Goal: Task Accomplishment & Management: Use online tool/utility

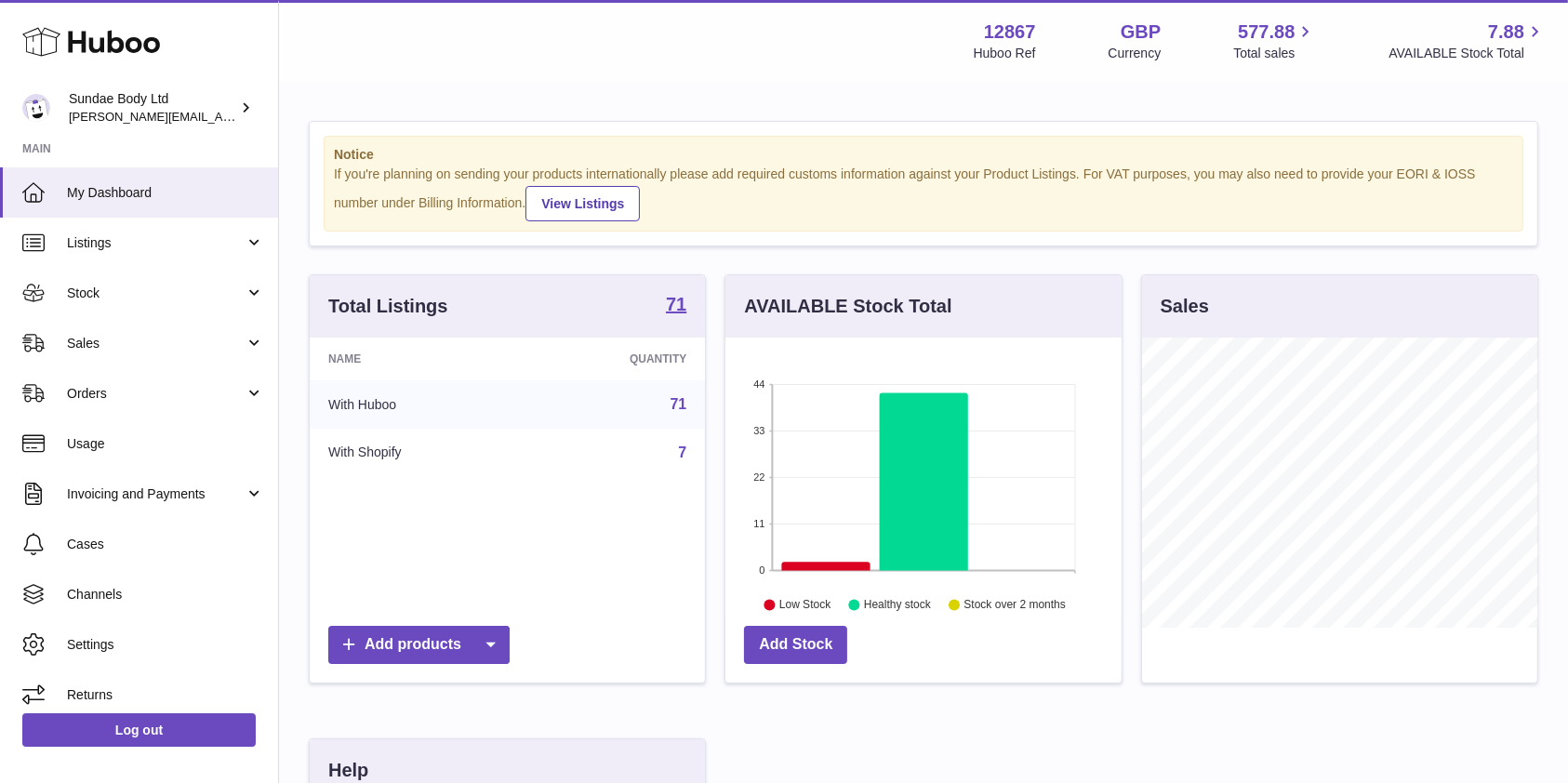
scroll to position [290, 395]
click at [106, 242] on span "Listings" at bounding box center [156, 243] width 178 height 18
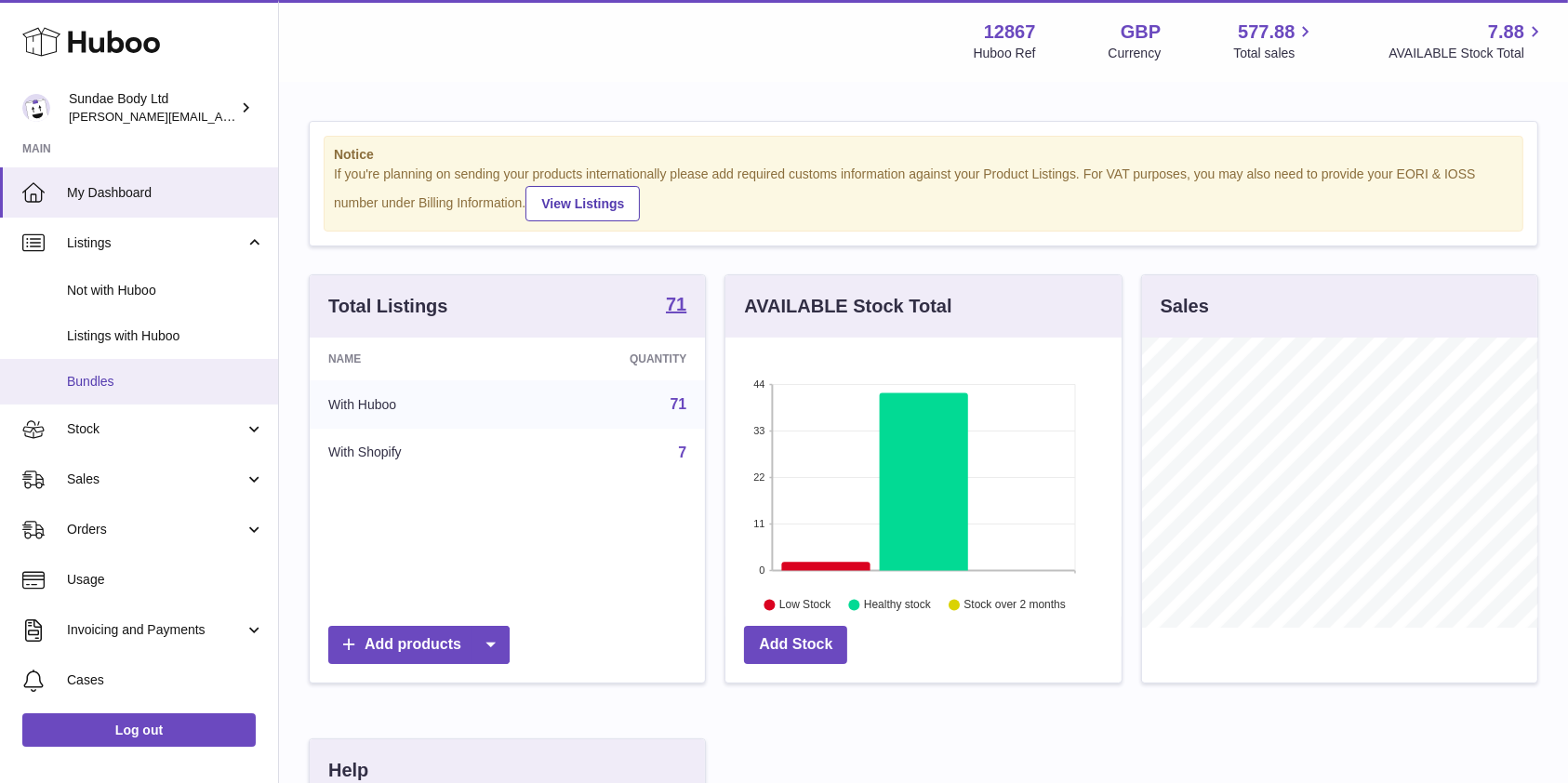
click at [87, 379] on span "Bundles" at bounding box center [166, 382] width 197 height 18
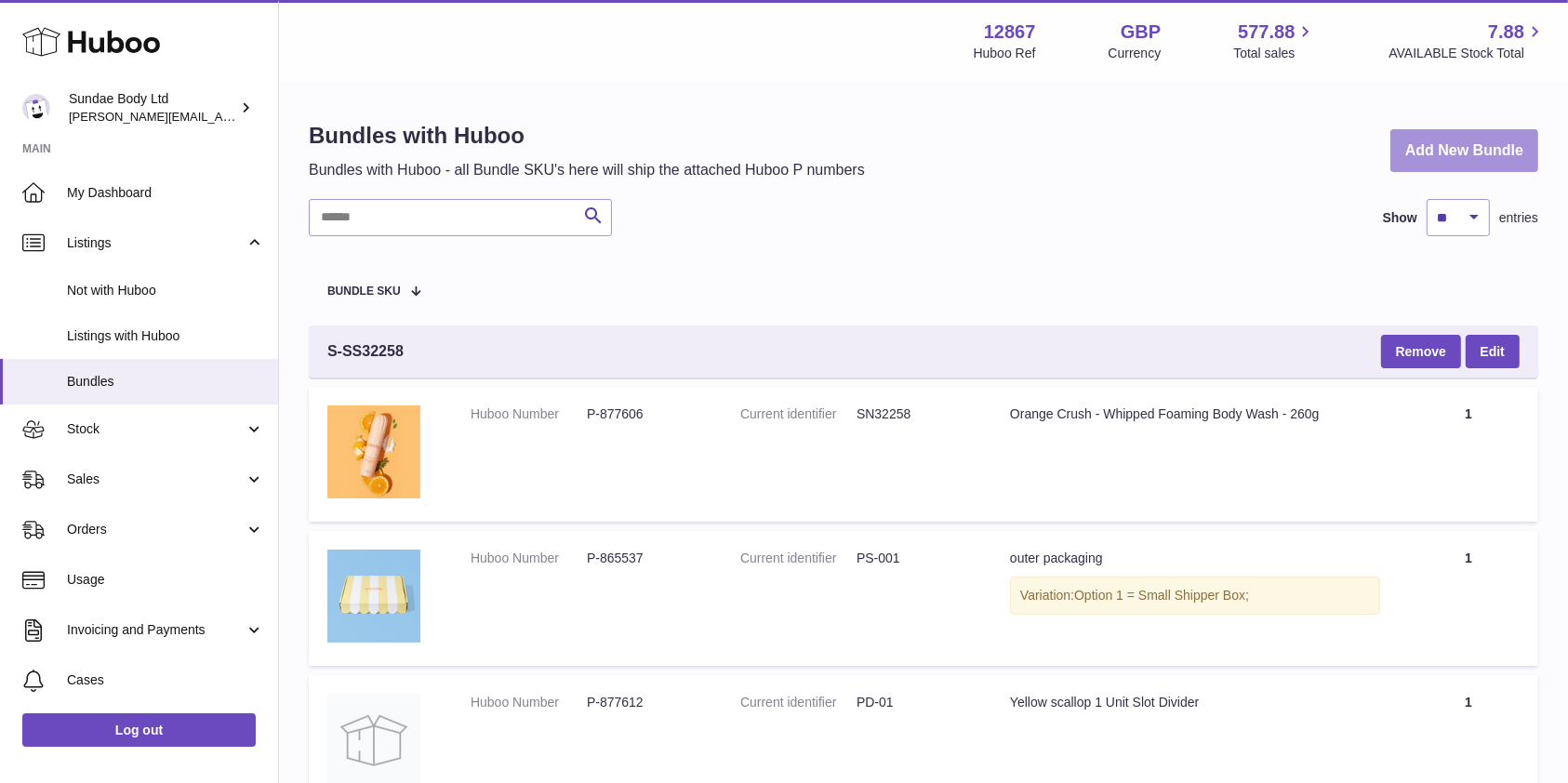
click at [1487, 148] on link "Add New Bundle" at bounding box center [1465, 150] width 148 height 44
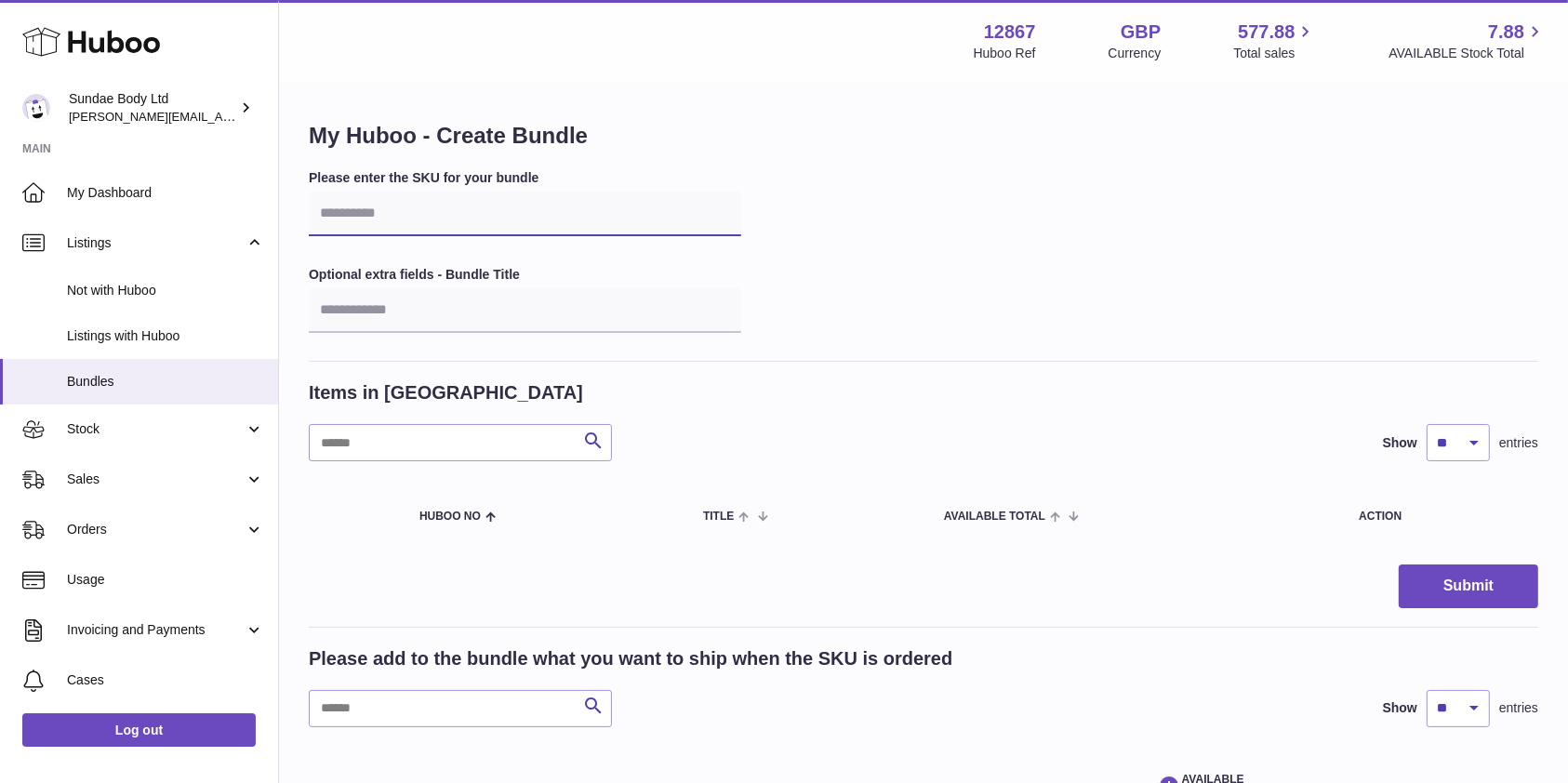
click at [524, 199] on input "text" at bounding box center [524, 214] width 432 height 45
type input "*********"
click at [539, 313] on input "text" at bounding box center [524, 310] width 432 height 45
type input "*"
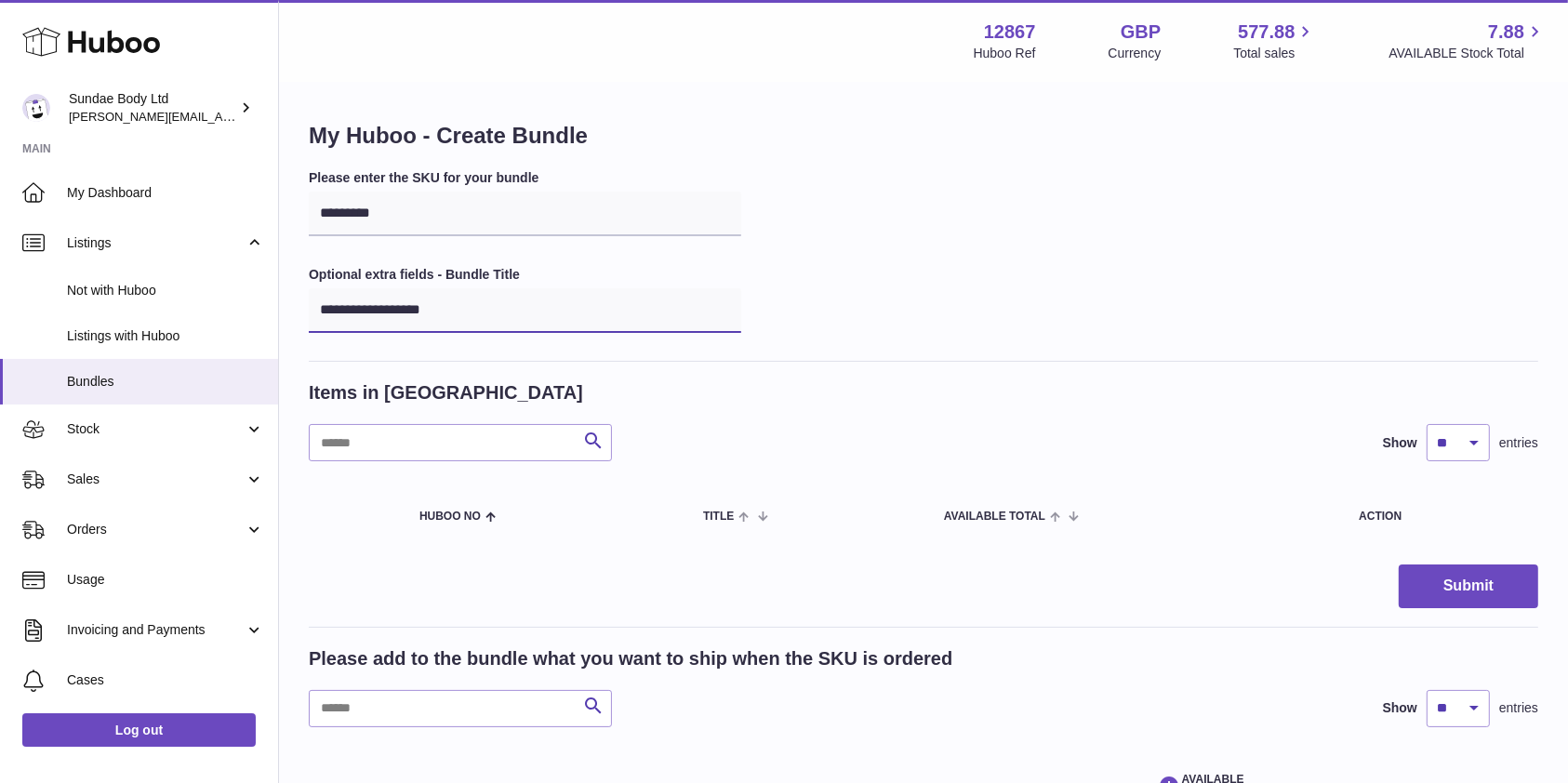
type input "**********"
click at [358, 455] on input "text" at bounding box center [460, 443] width 303 height 37
type input "******"
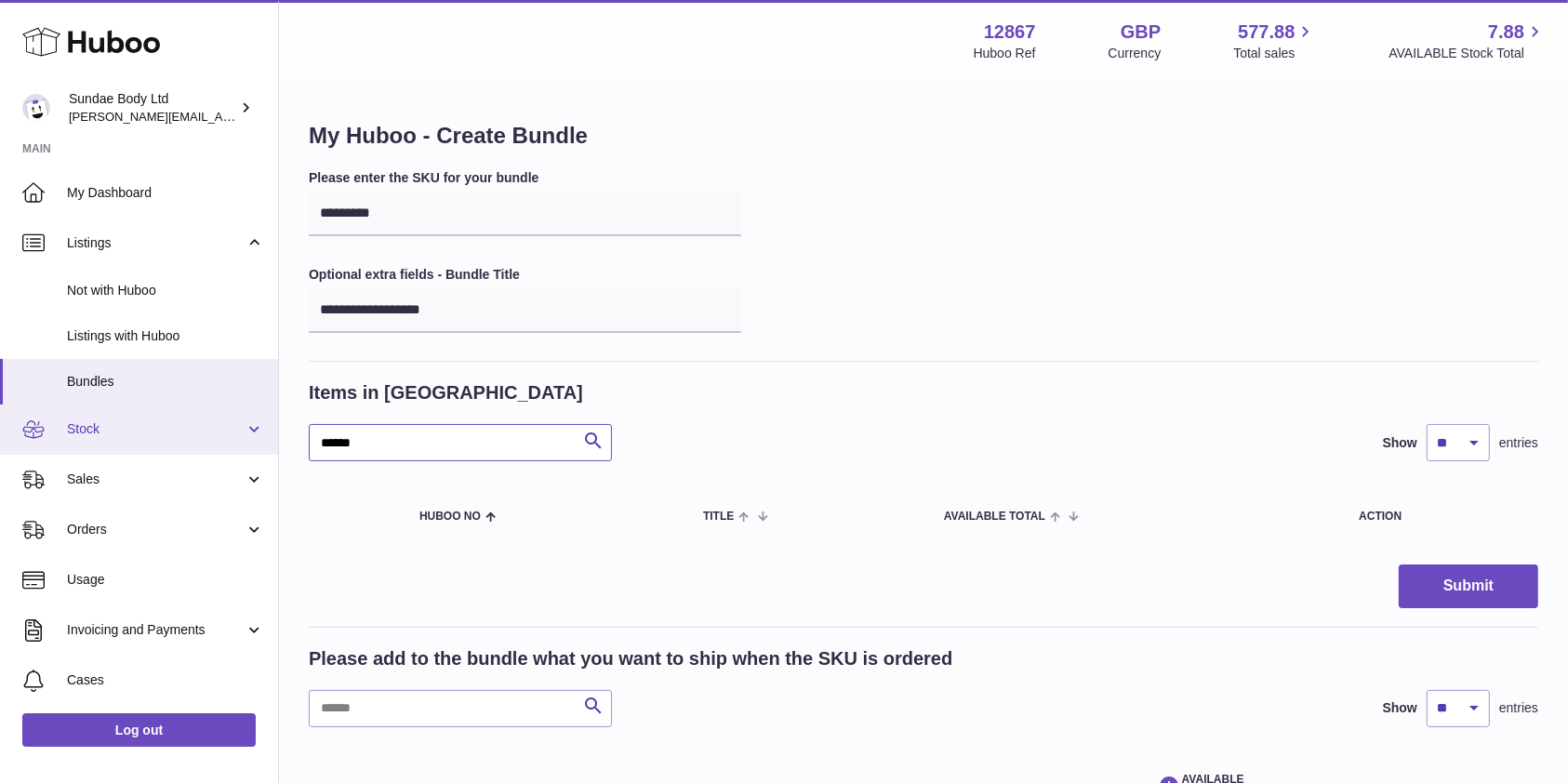
drag, startPoint x: 383, startPoint y: 450, endPoint x: 258, endPoint y: 448, distance: 125.0
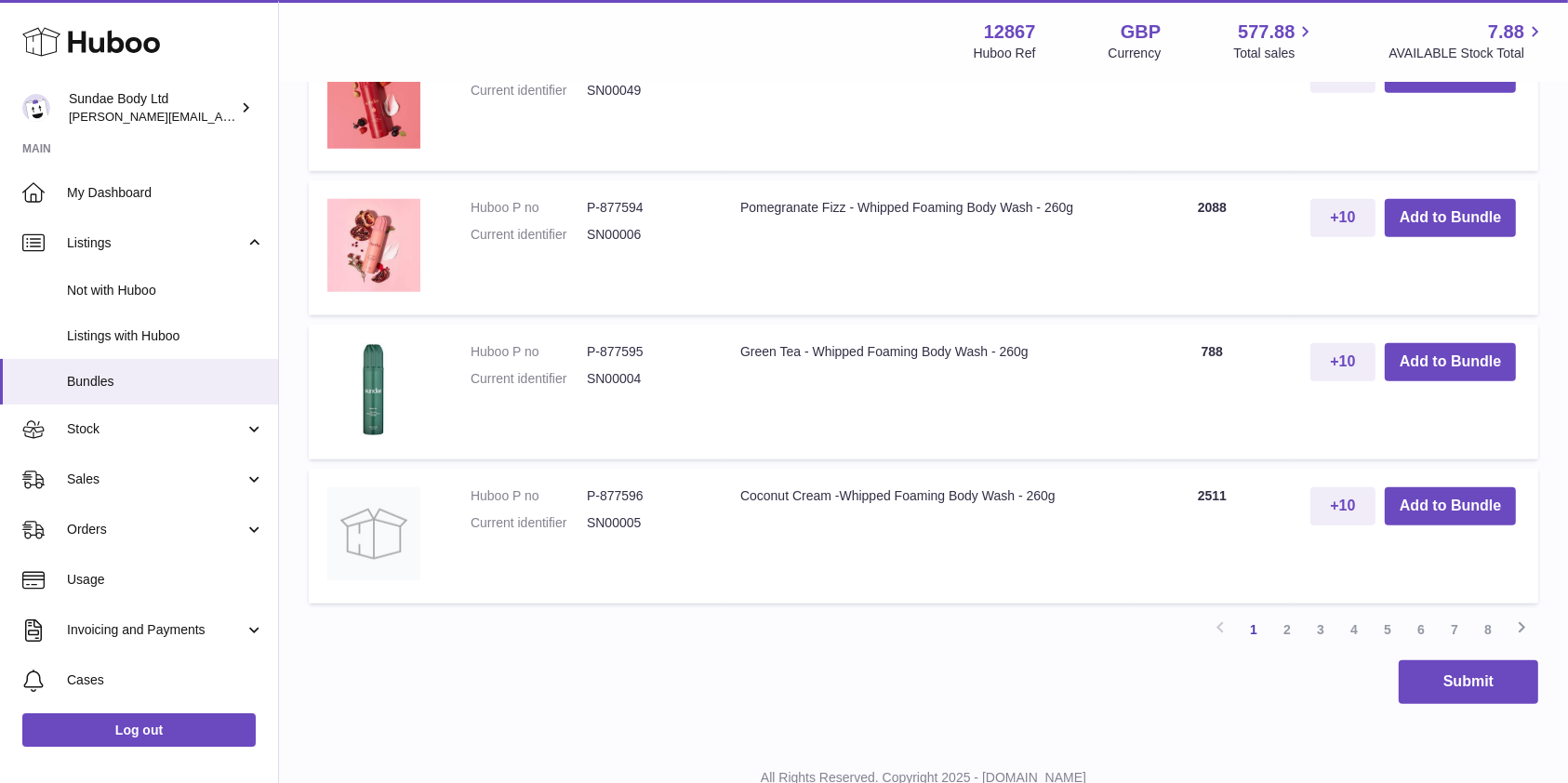
scroll to position [1716, 0]
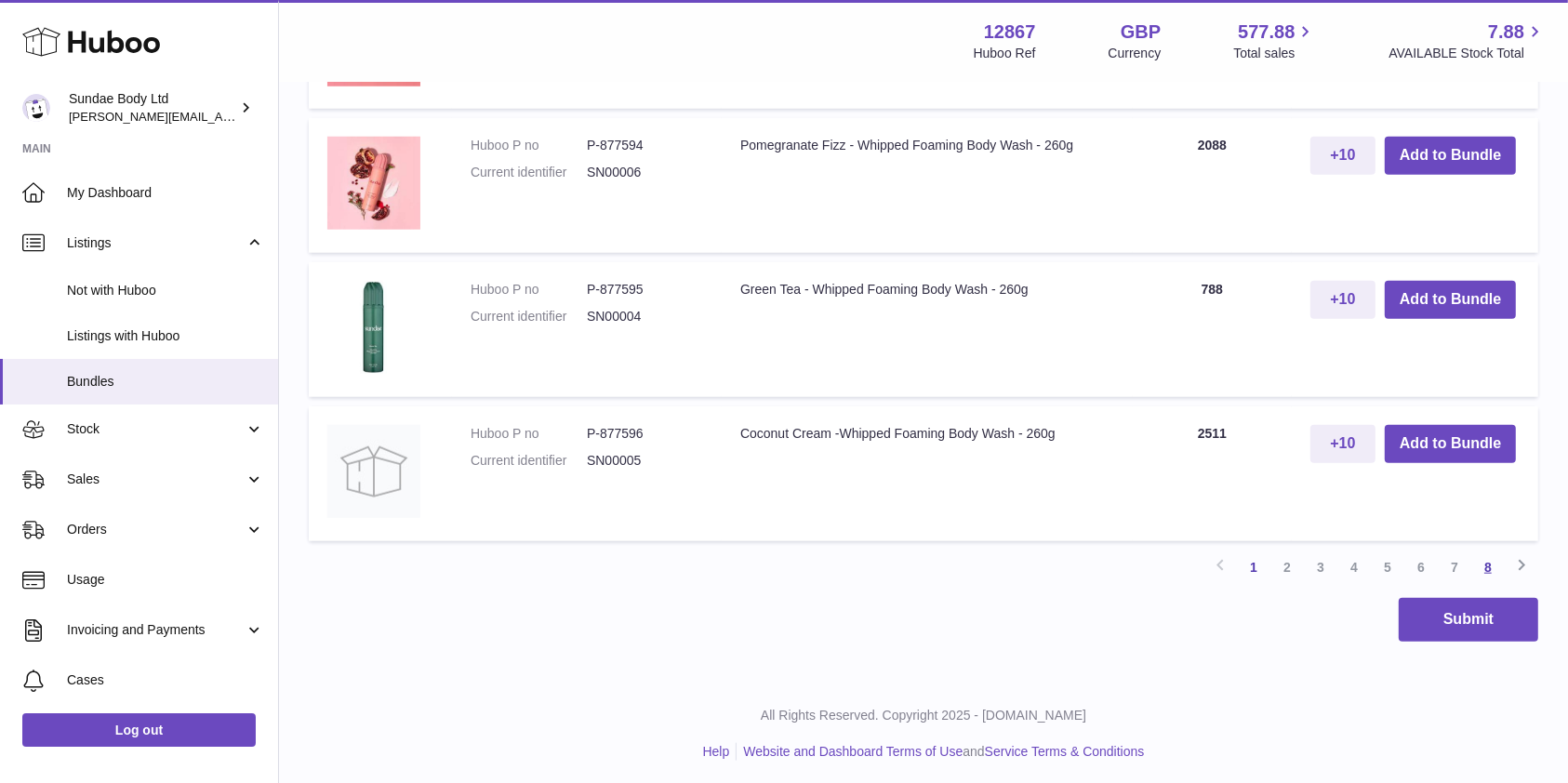
click at [1486, 556] on link "8" at bounding box center [1488, 567] width 33 height 33
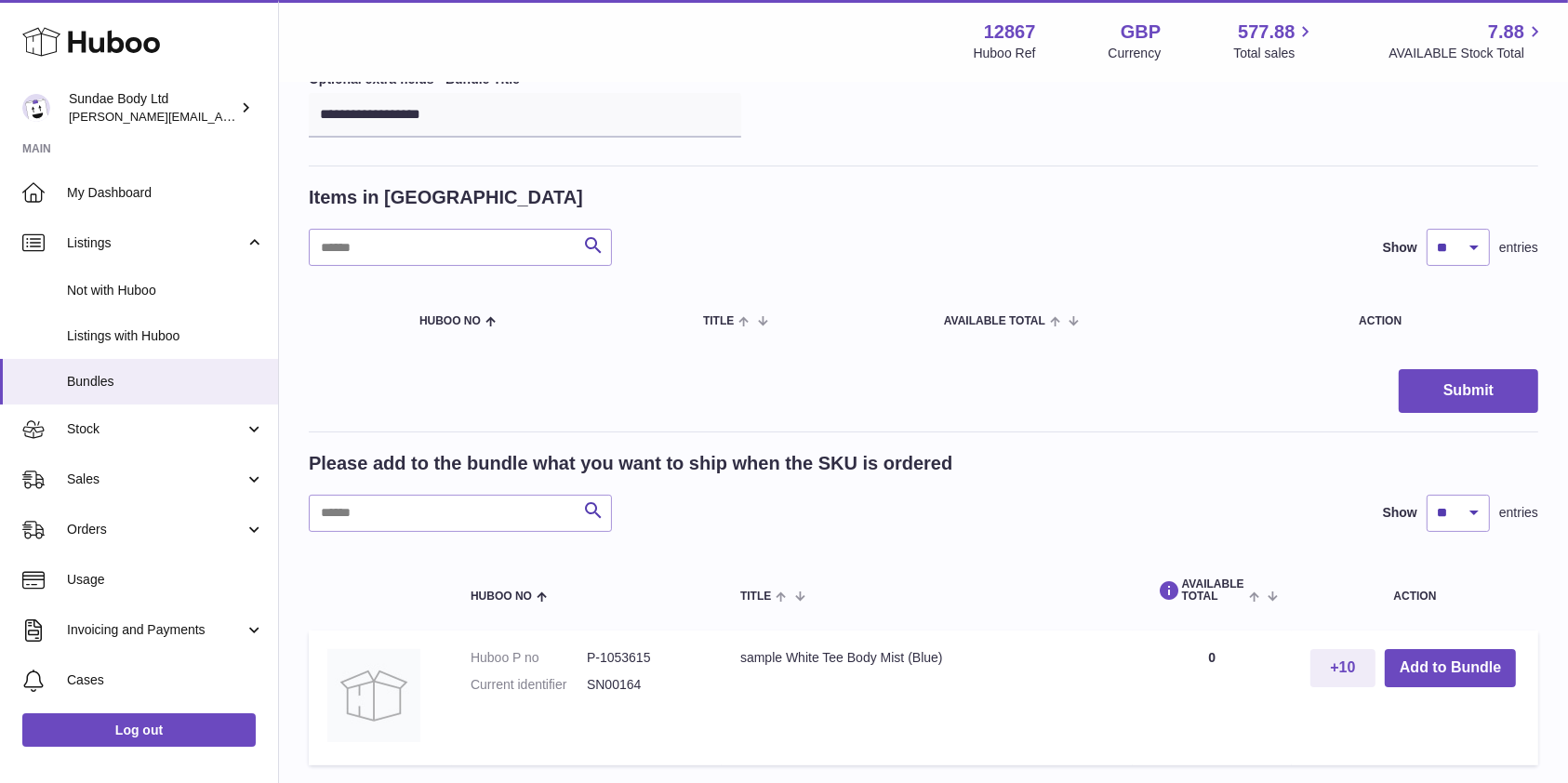
scroll to position [424, 0]
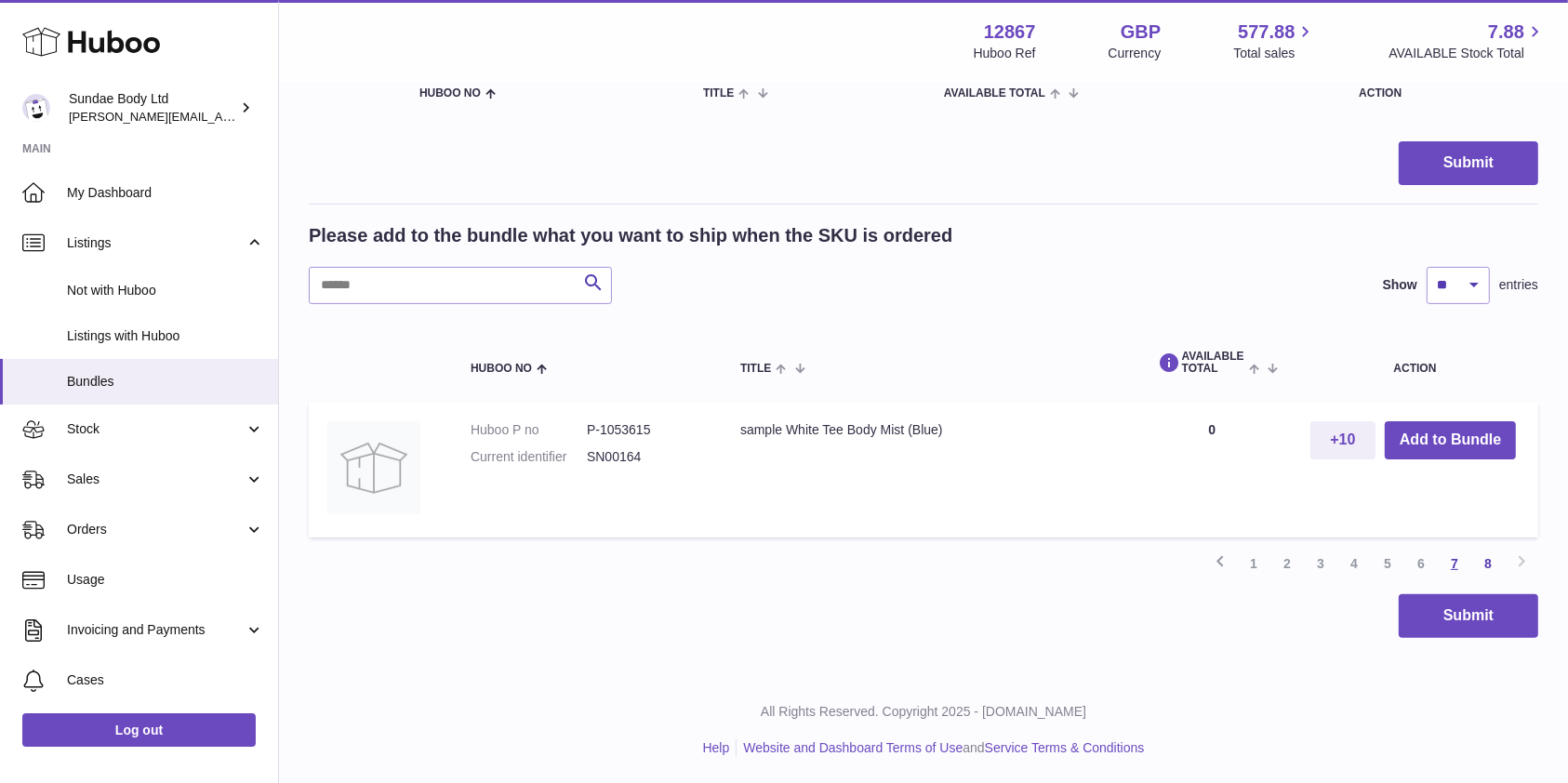
click at [1451, 560] on link "7" at bounding box center [1454, 563] width 33 height 33
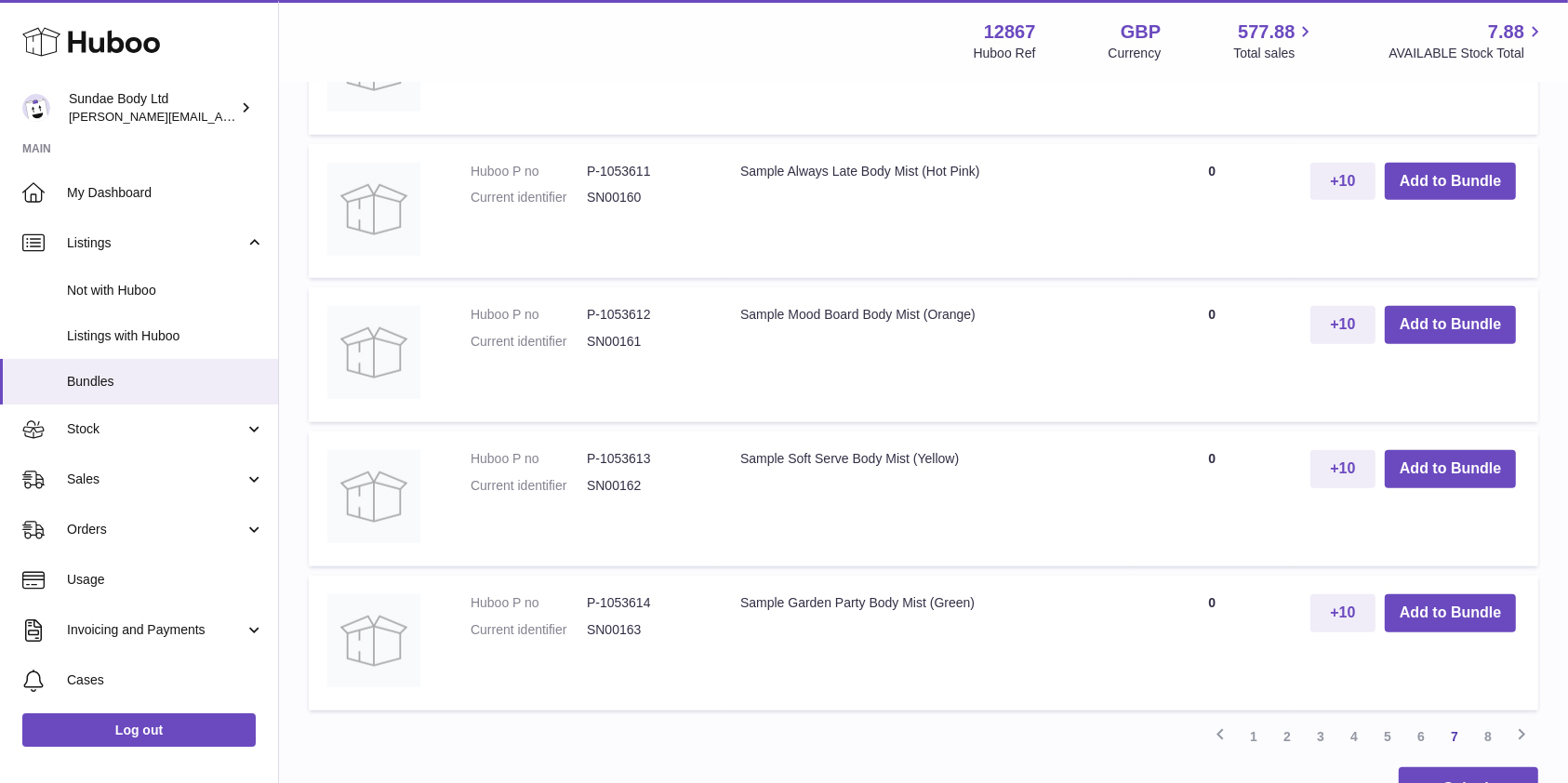
scroll to position [1696, 0]
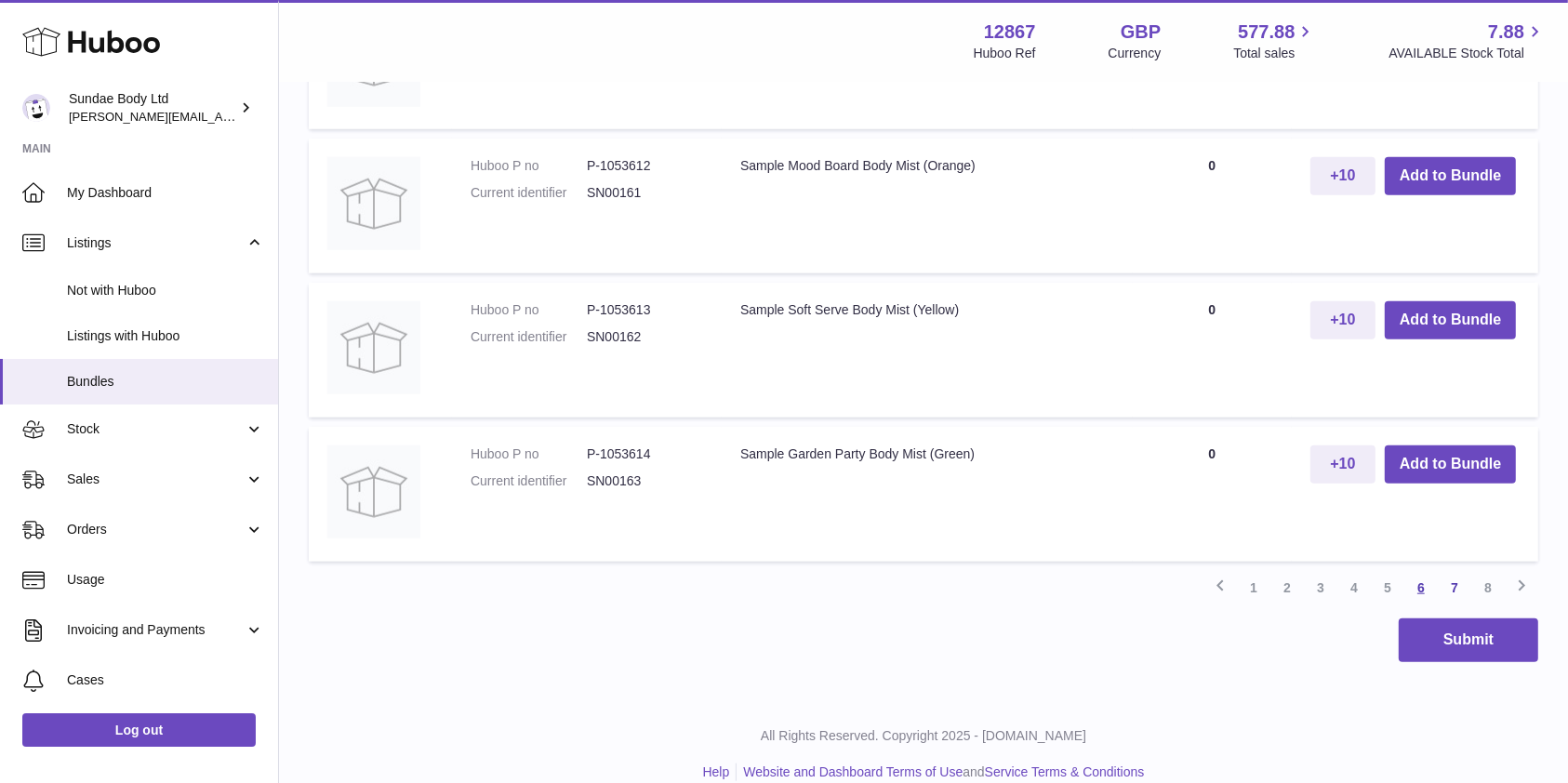
click at [1414, 576] on link "6" at bounding box center [1421, 588] width 33 height 33
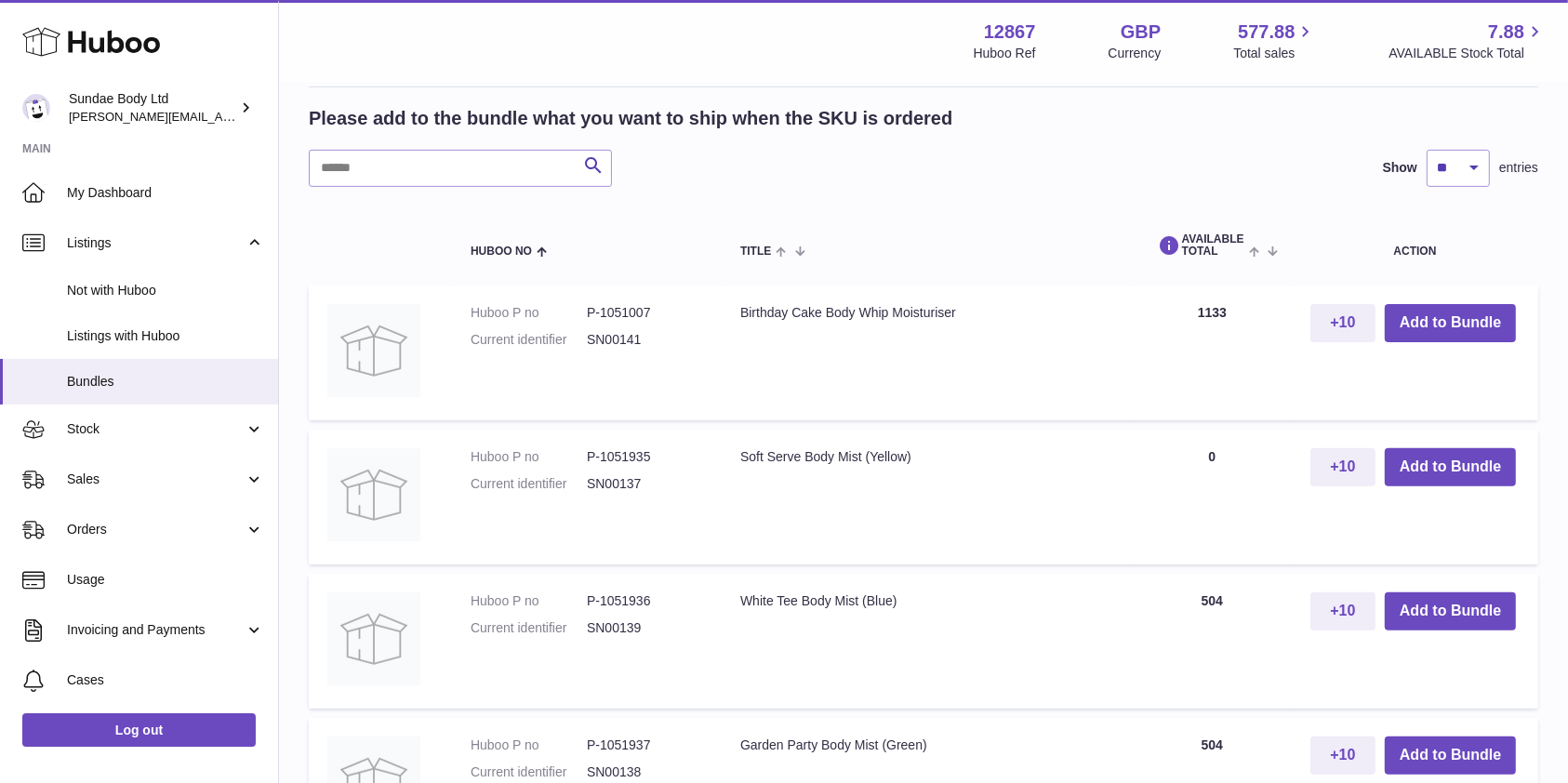
scroll to position [580, 0]
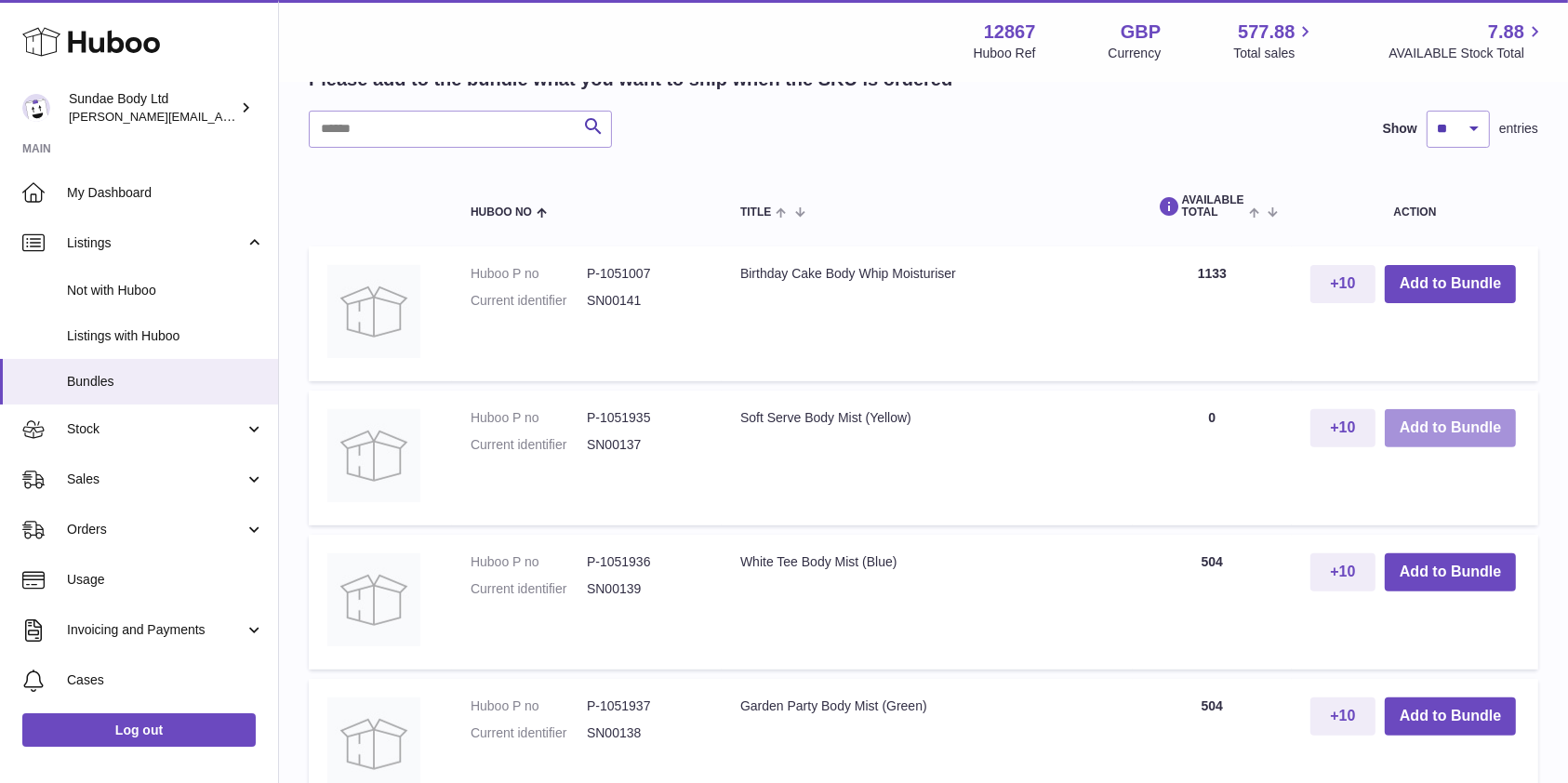
click at [1414, 431] on button "Add to Bundle" at bounding box center [1450, 428] width 131 height 38
click at [1427, 563] on button "Add to Bundle" at bounding box center [1450, 572] width 131 height 38
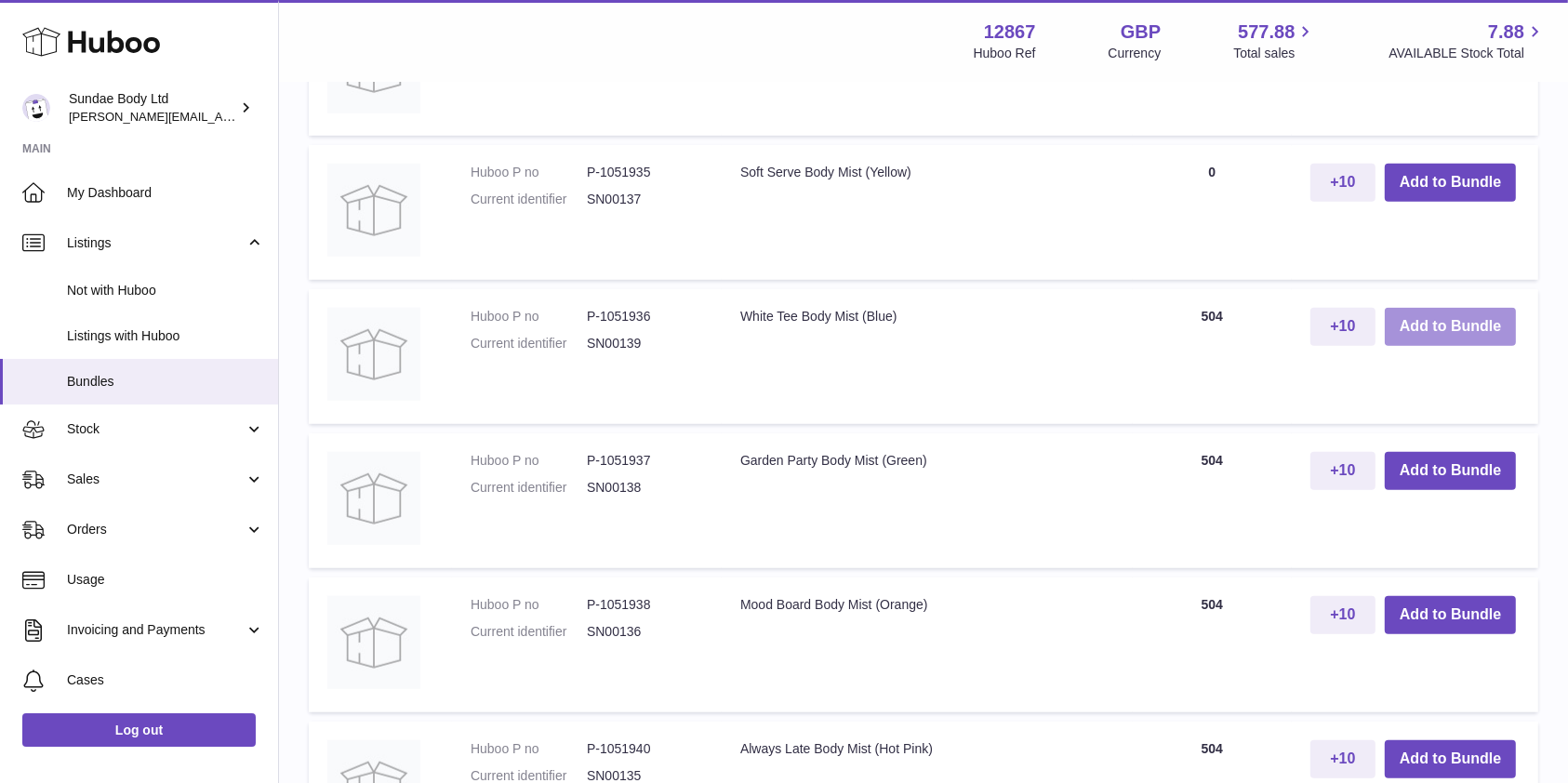
scroll to position [1124, 0]
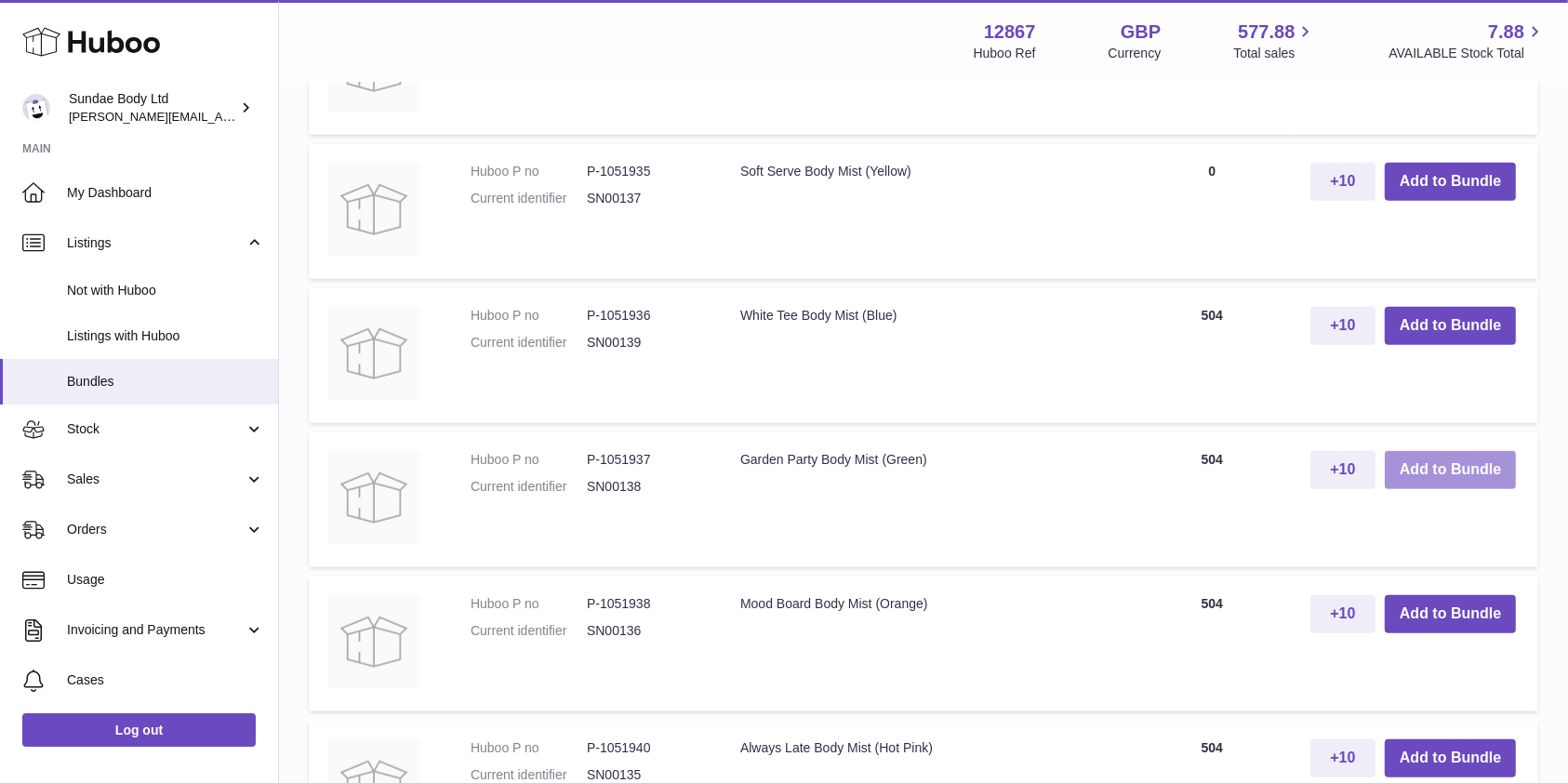
click at [1421, 473] on button "Add to Bundle" at bounding box center [1450, 470] width 131 height 38
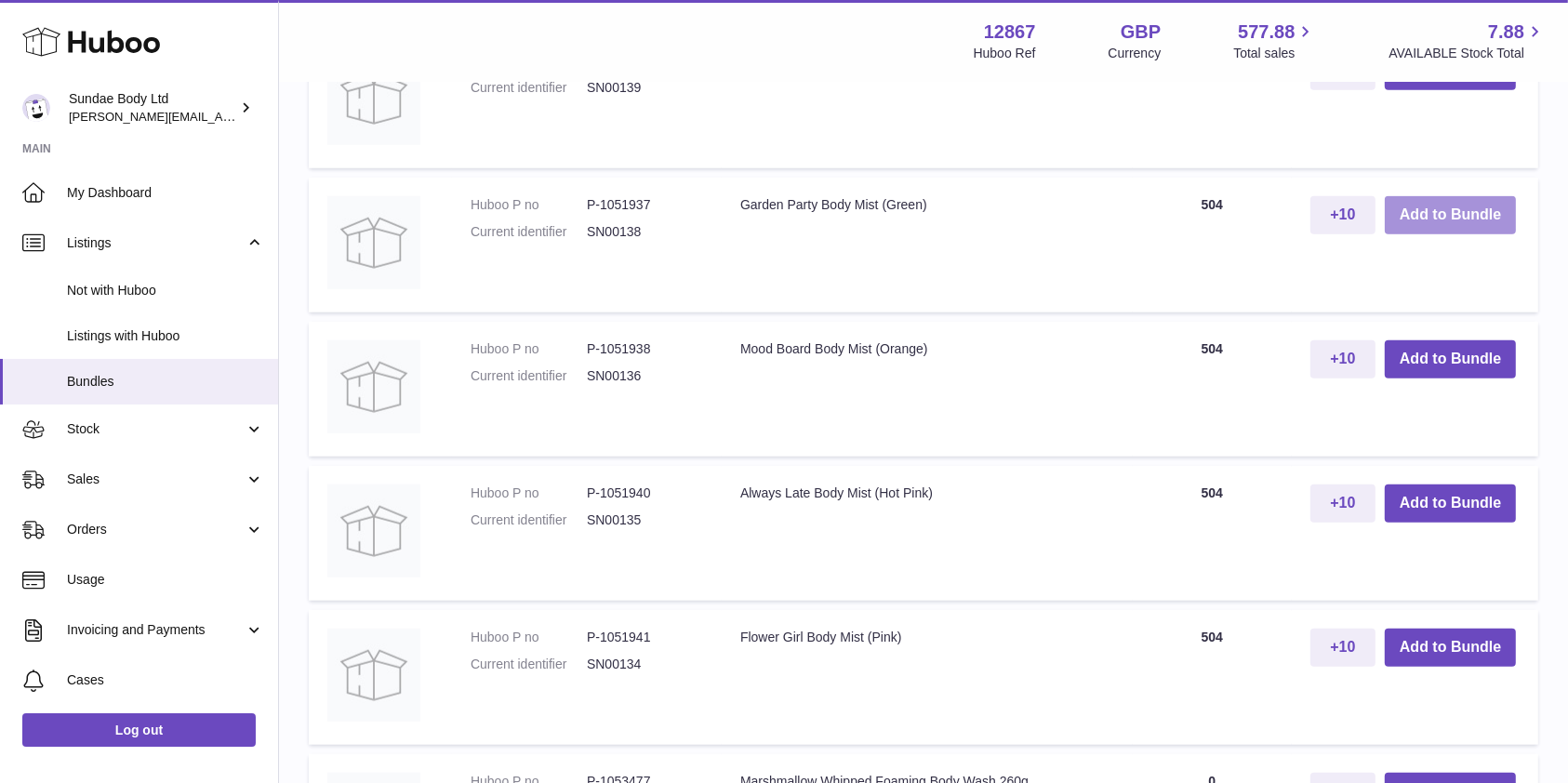
scroll to position [1640, 0]
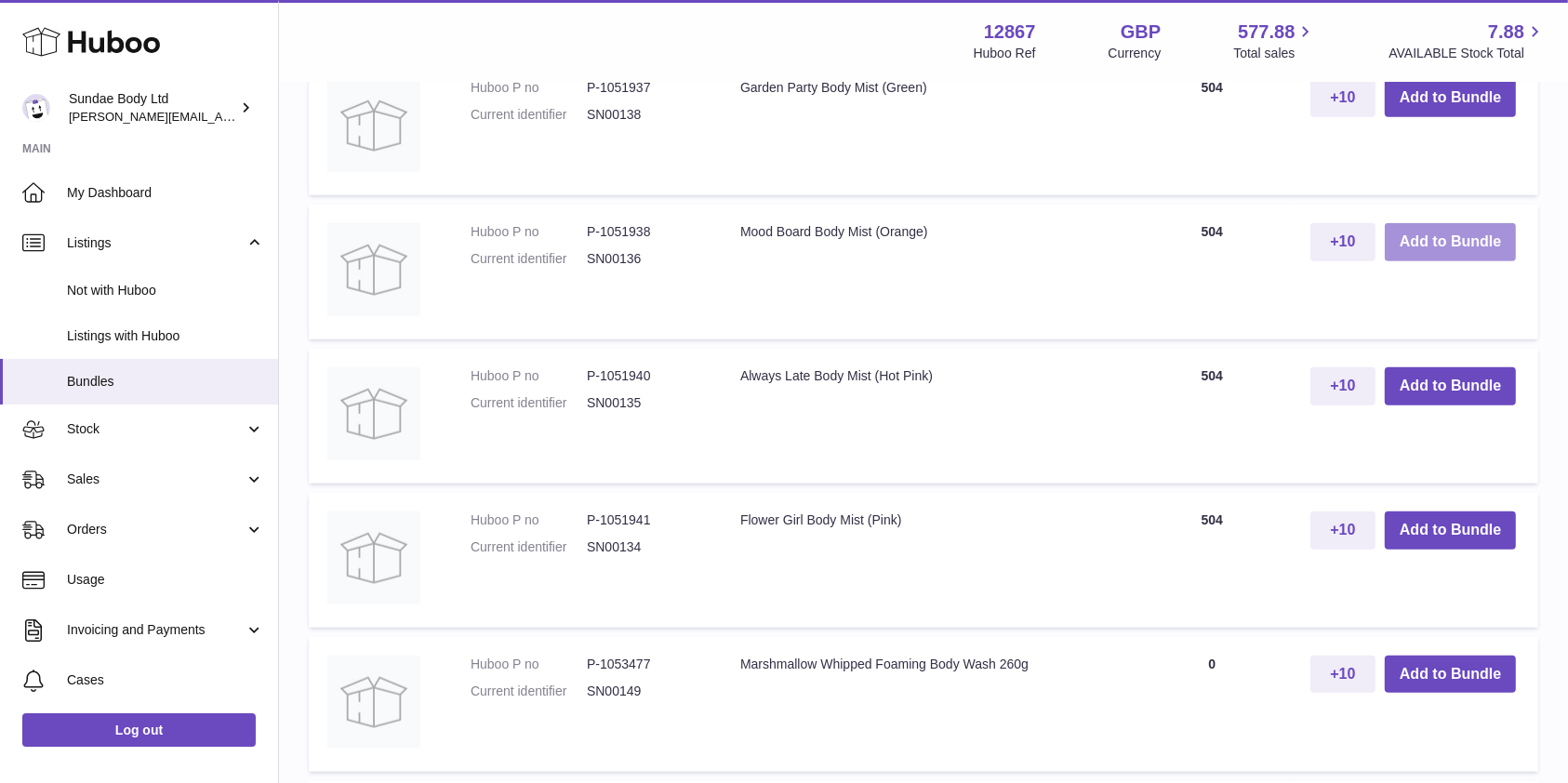
click at [1437, 224] on button "Add to Bundle" at bounding box center [1450, 242] width 131 height 38
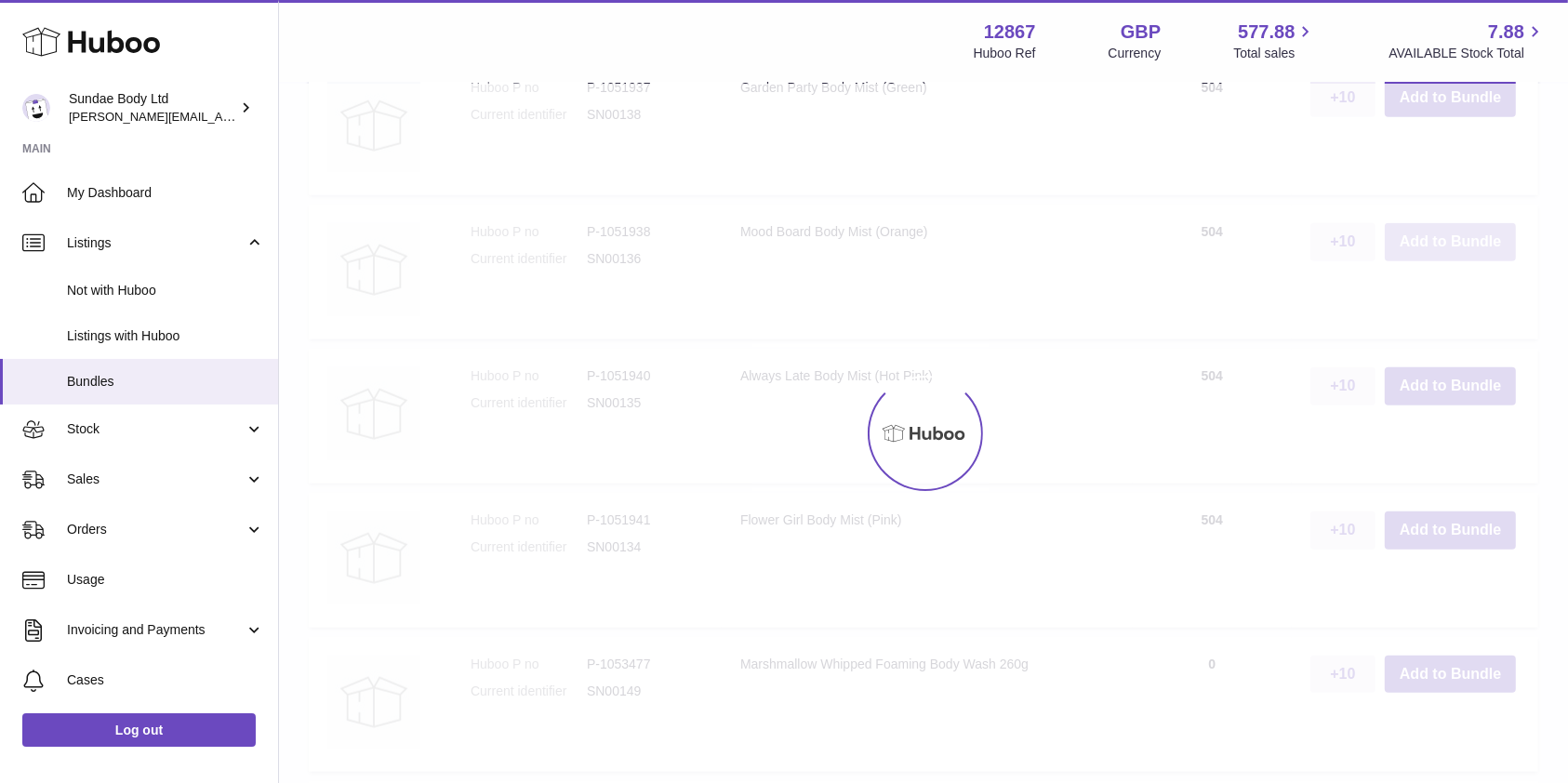
scroll to position [1785, 0]
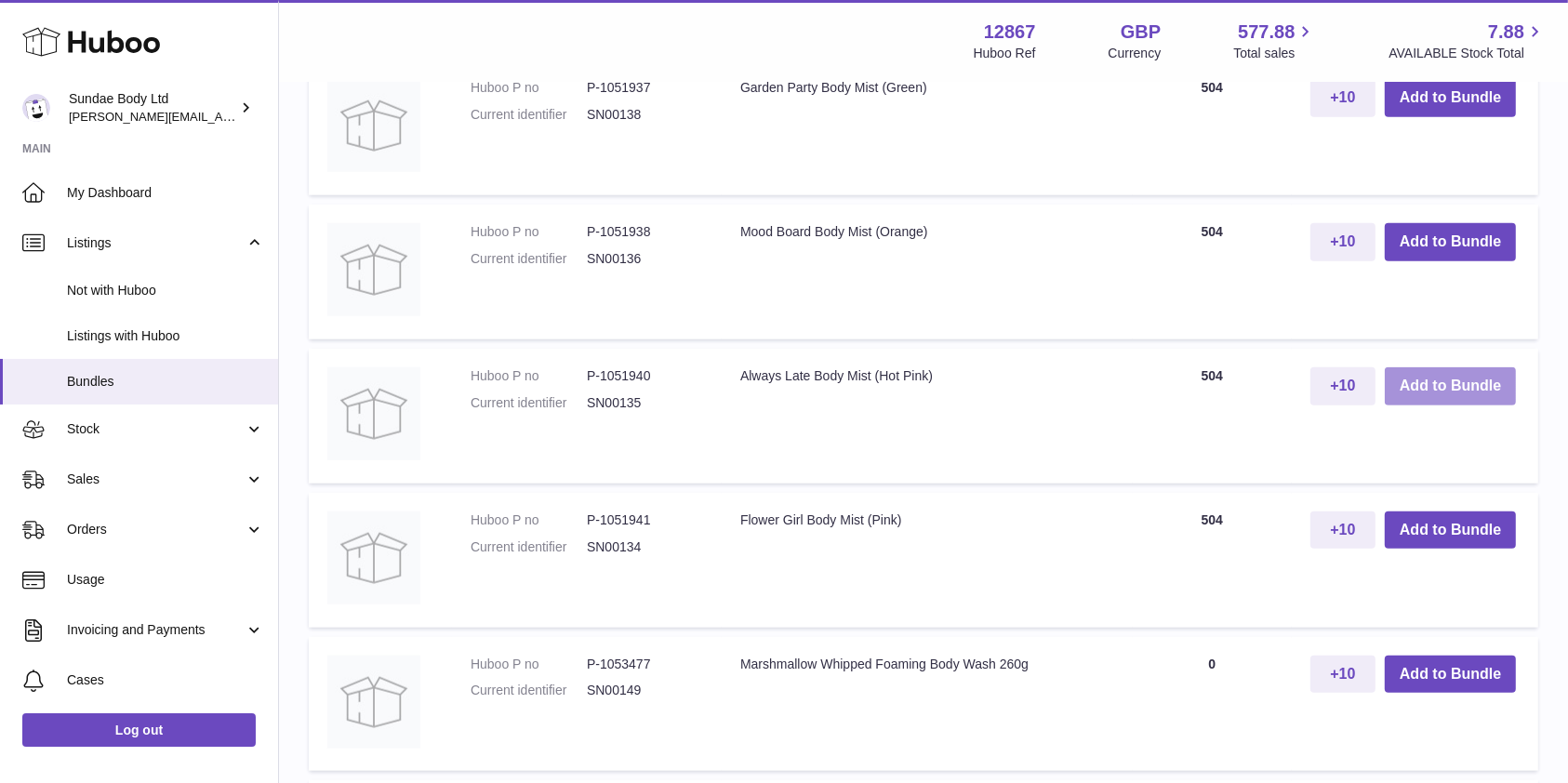
click at [1439, 379] on button "Add to Bundle" at bounding box center [1450, 386] width 131 height 38
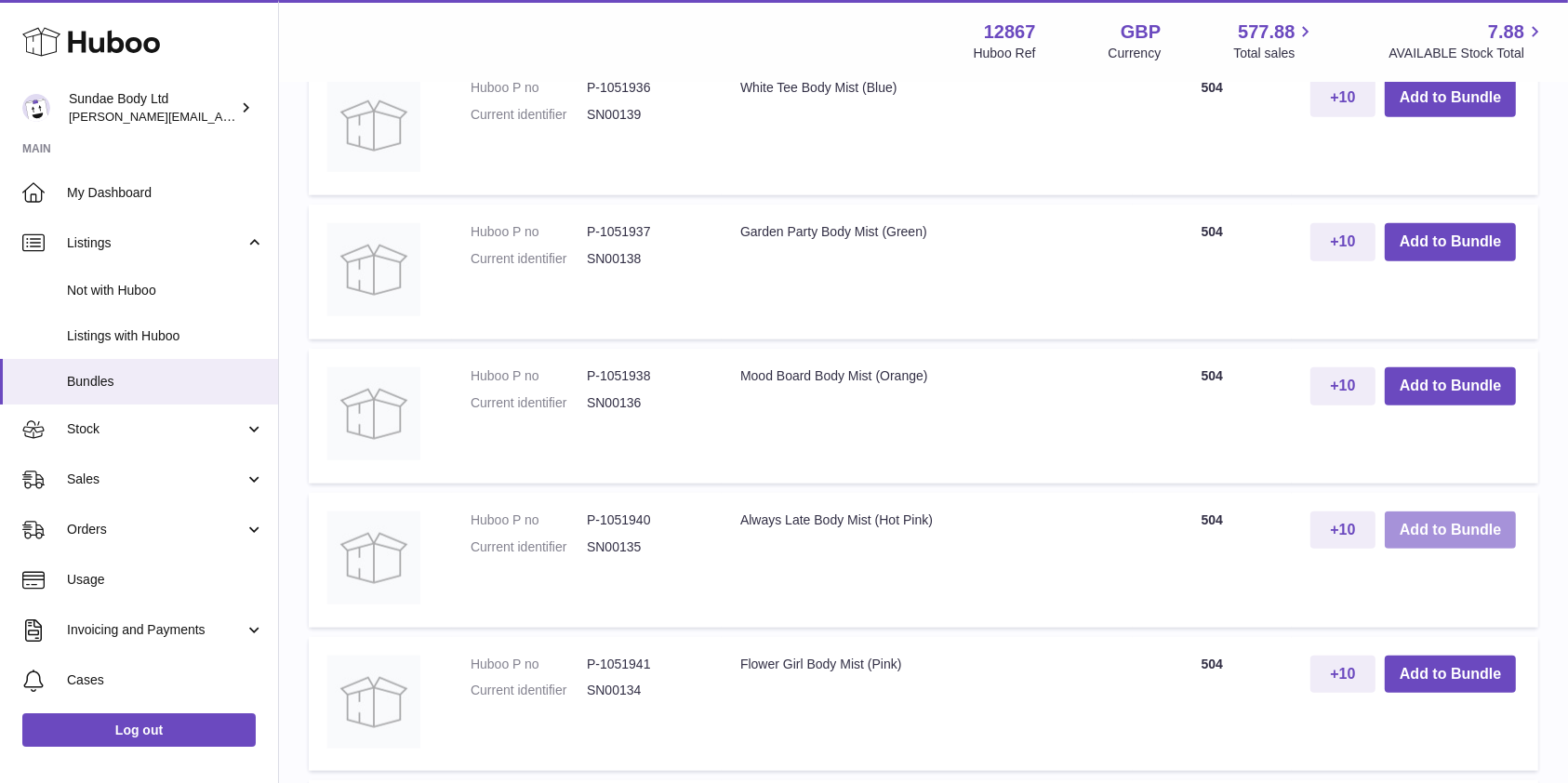
scroll to position [1928, 0]
click at [1454, 518] on button "Add to Bundle" at bounding box center [1450, 531] width 131 height 38
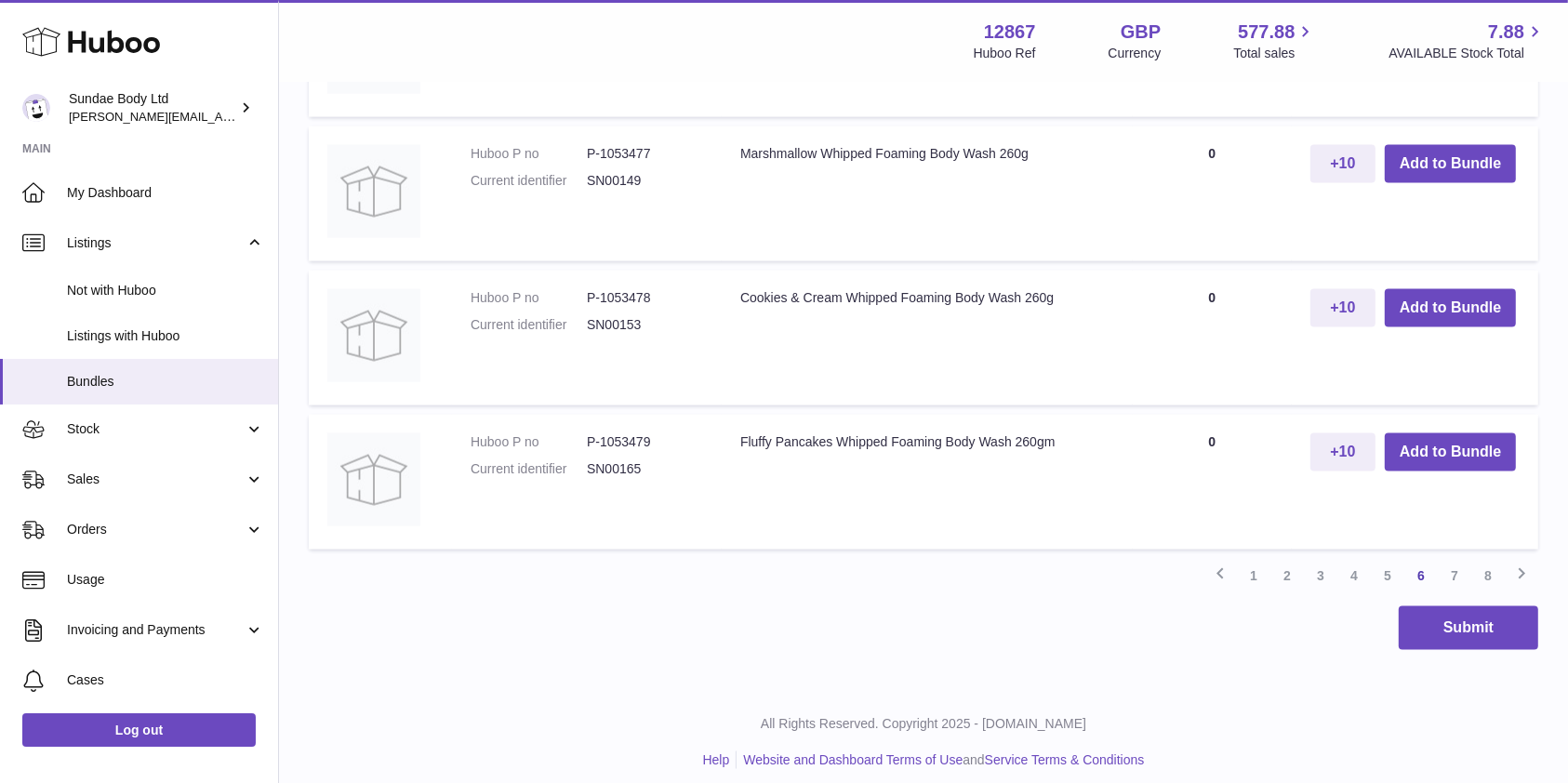
scroll to position [2588, 0]
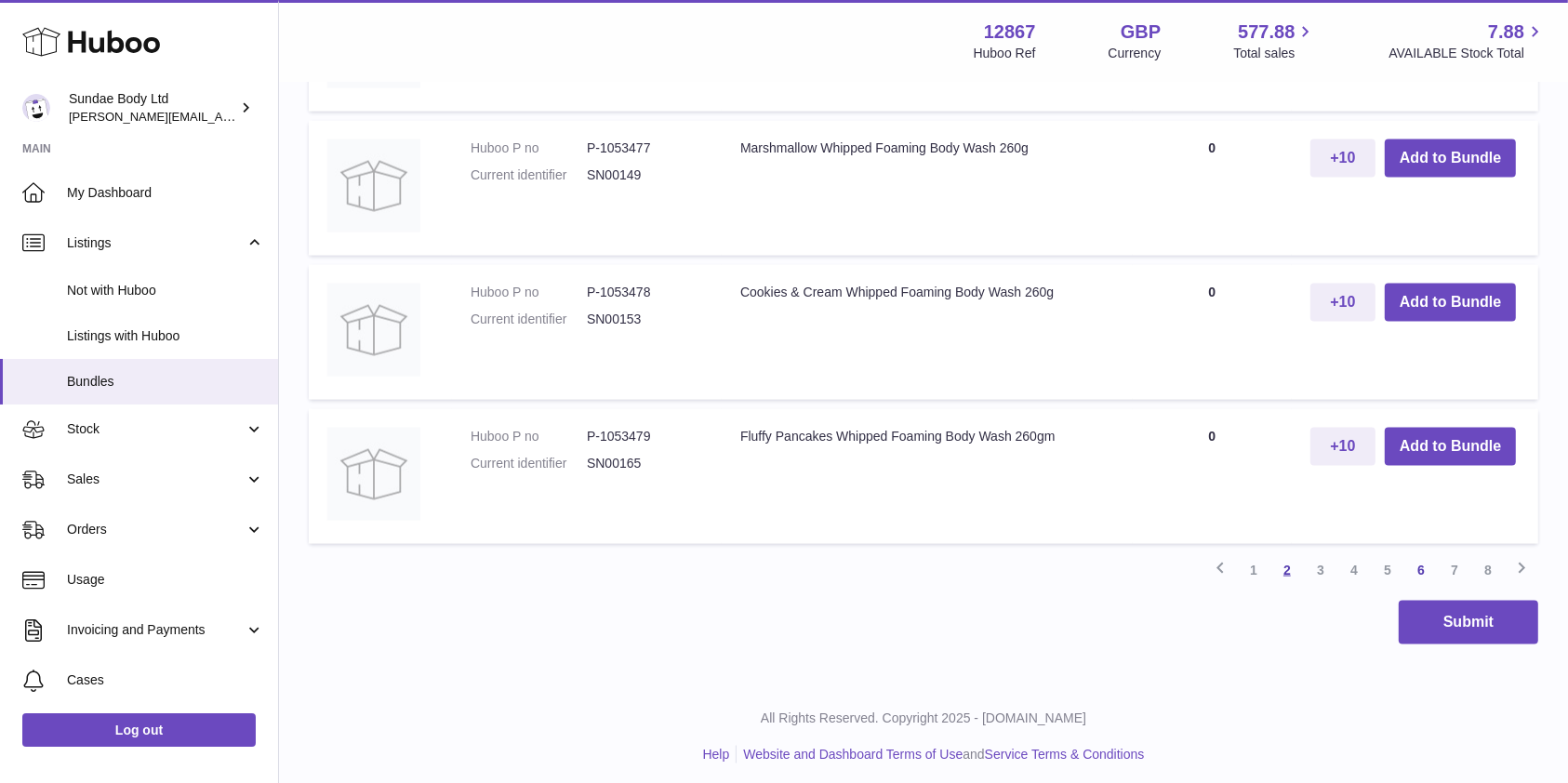
click at [1284, 555] on link "2" at bounding box center [1287, 570] width 33 height 33
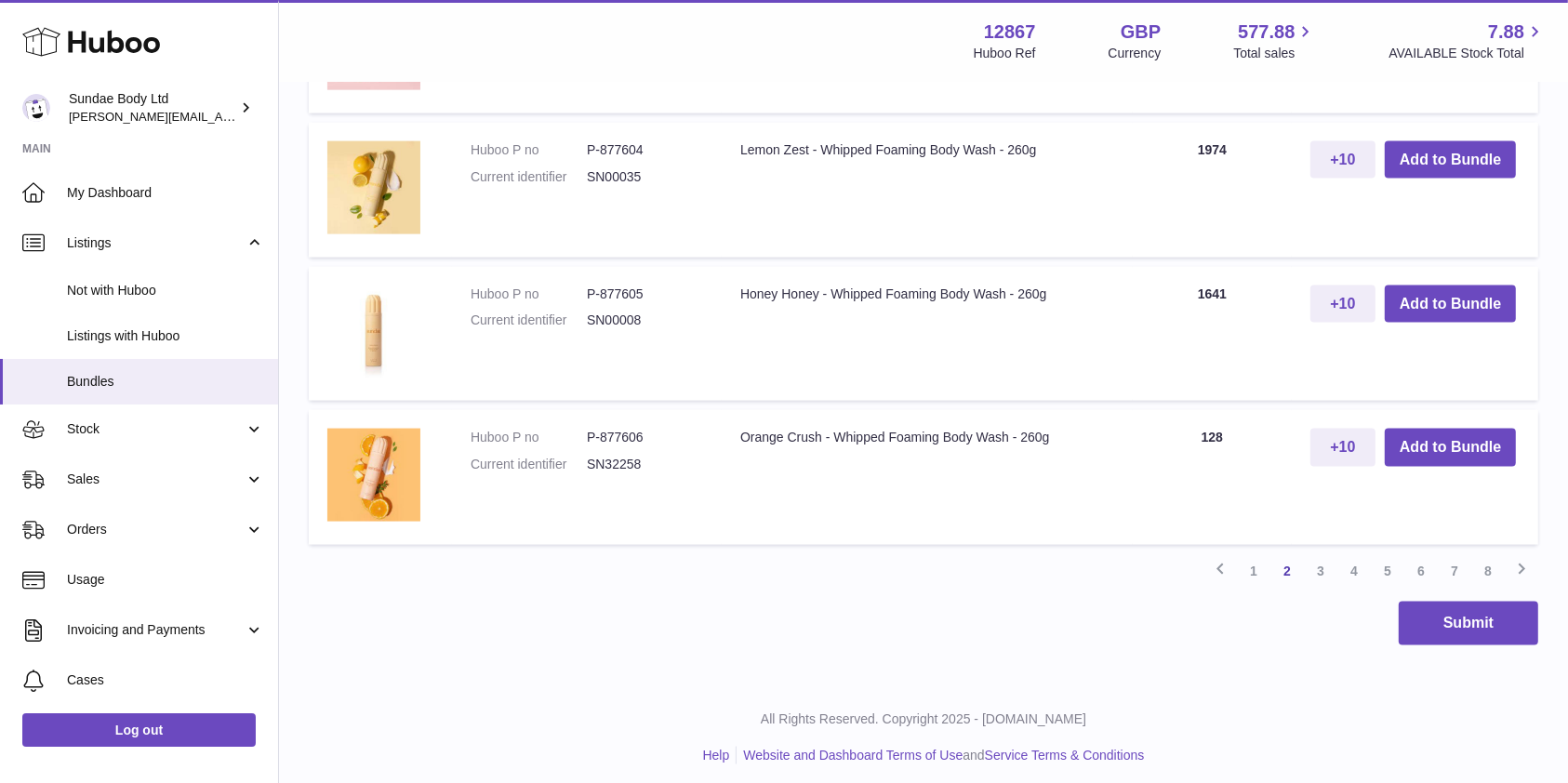
scroll to position [2600, 0]
click at [1311, 558] on link "3" at bounding box center [1320, 570] width 33 height 33
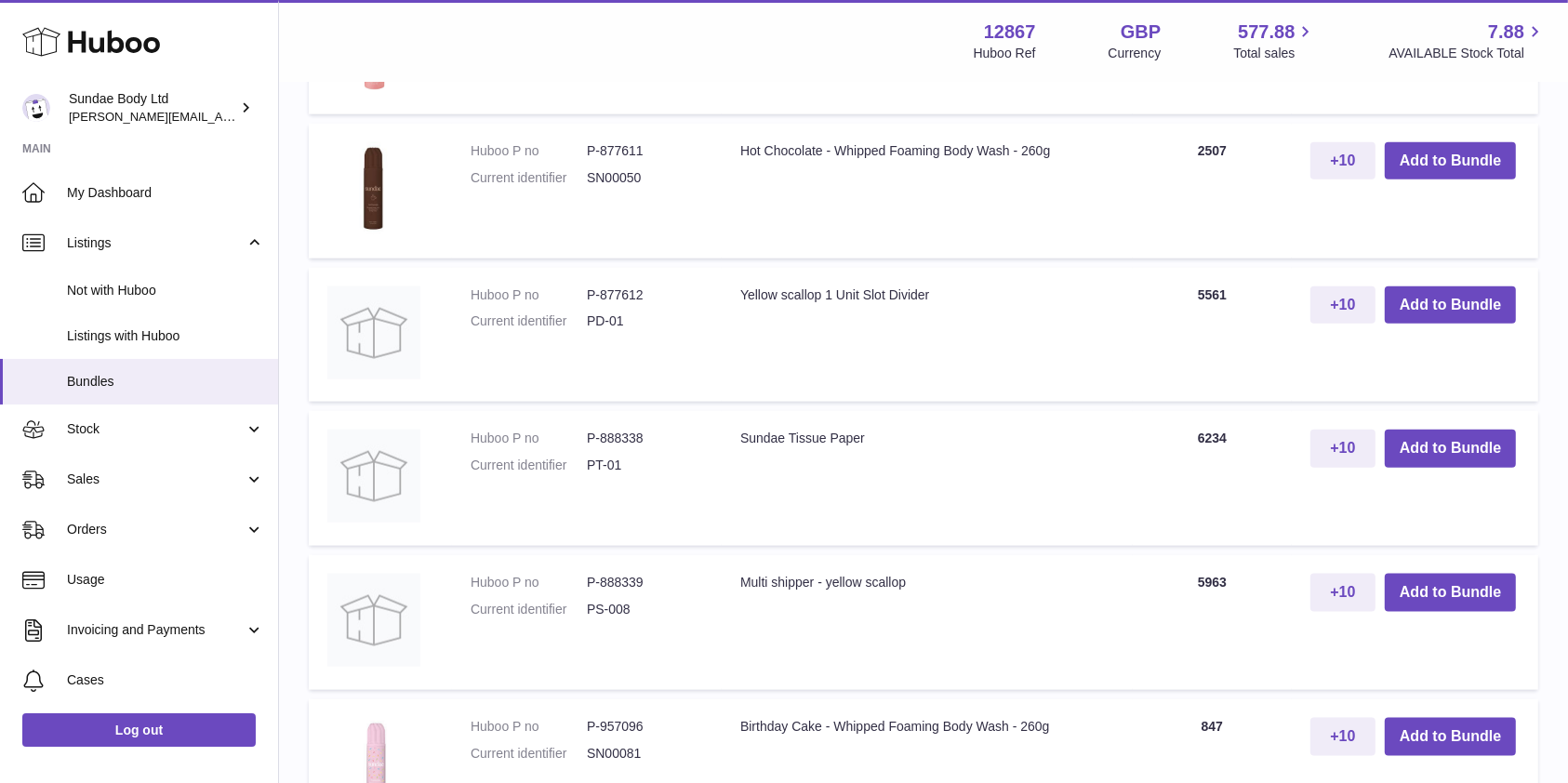
scroll to position [2192, 0]
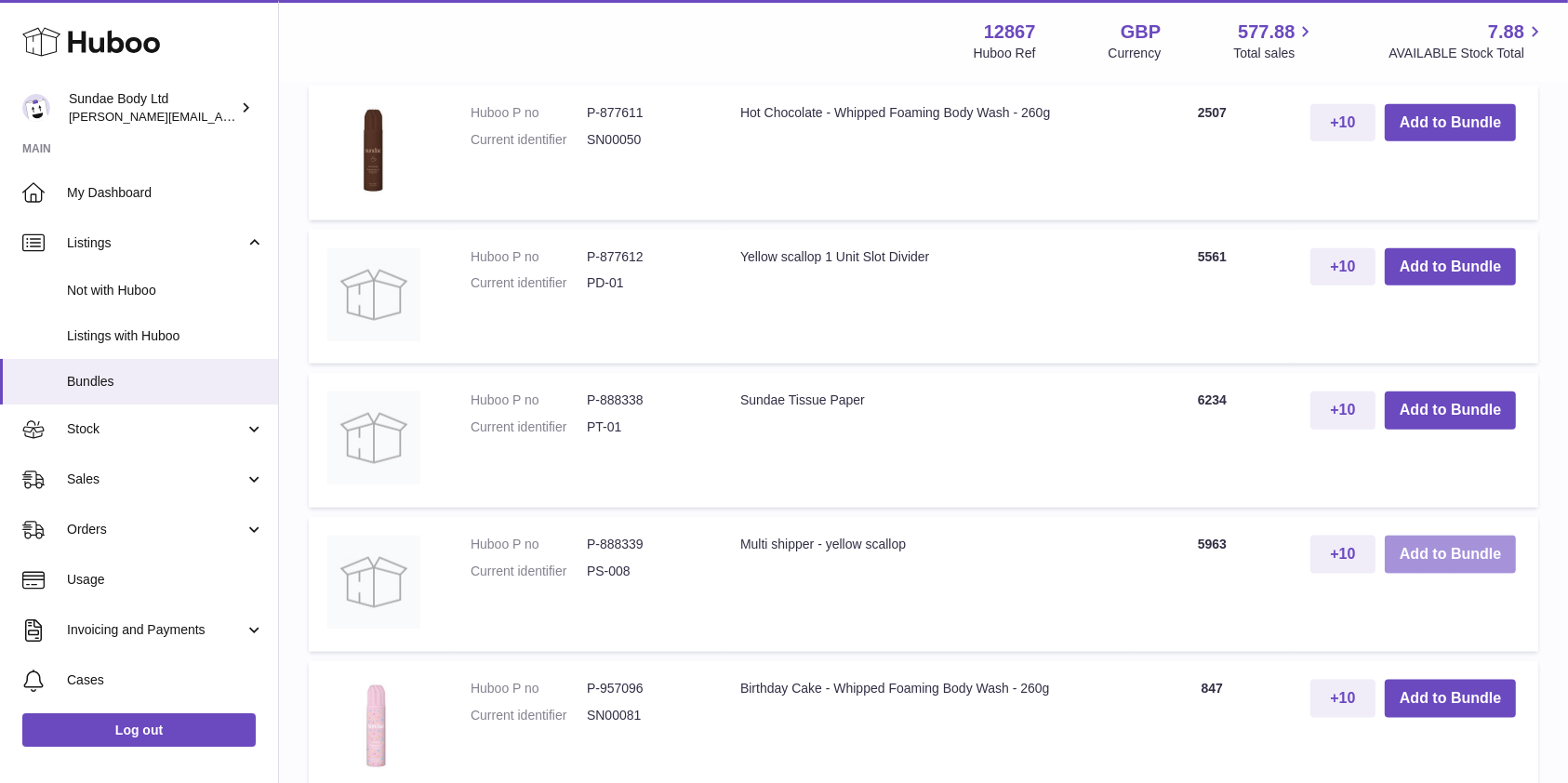
click at [1427, 538] on button "Add to Bundle" at bounding box center [1450, 555] width 131 height 38
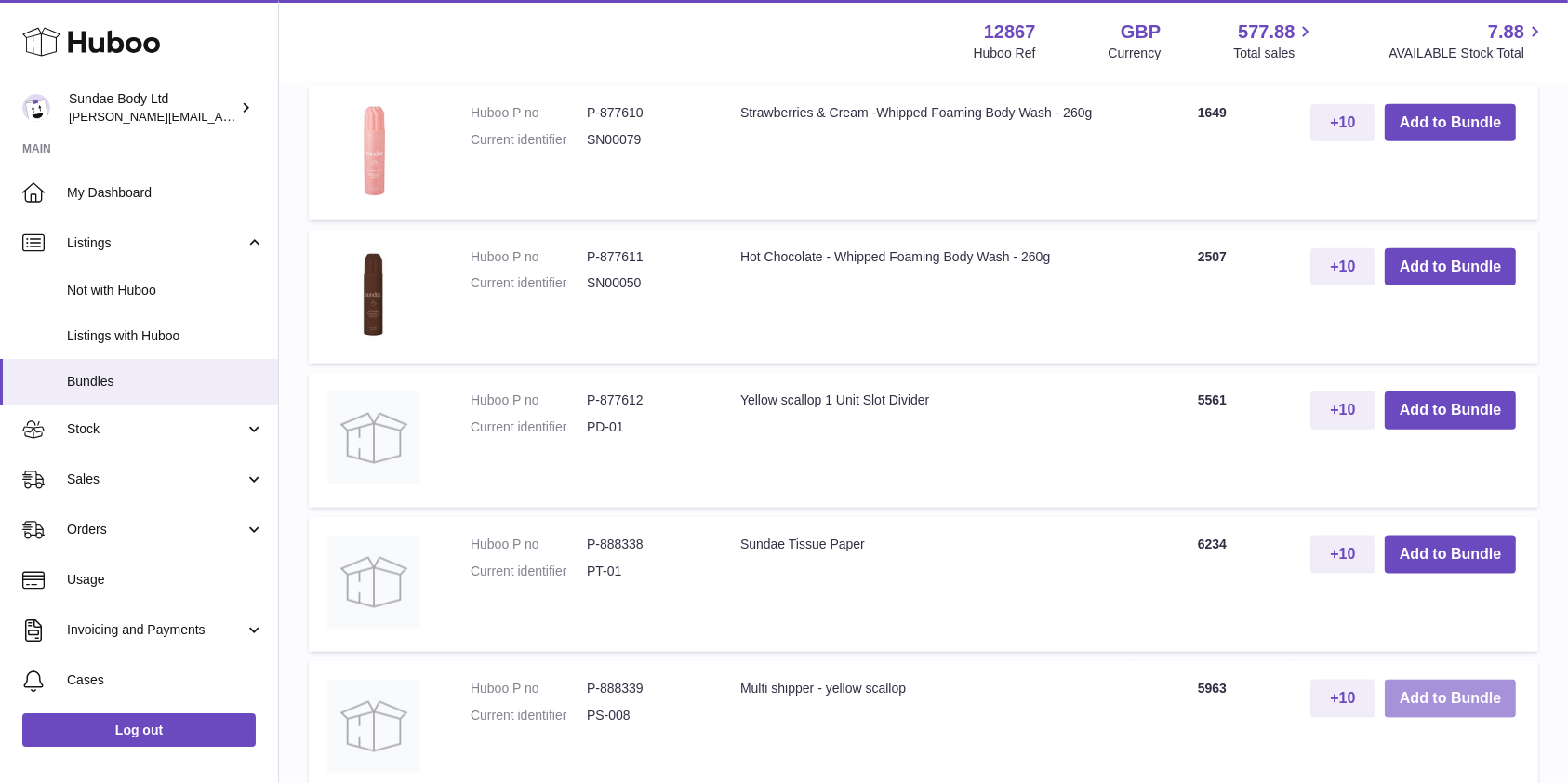
scroll to position [2336, 0]
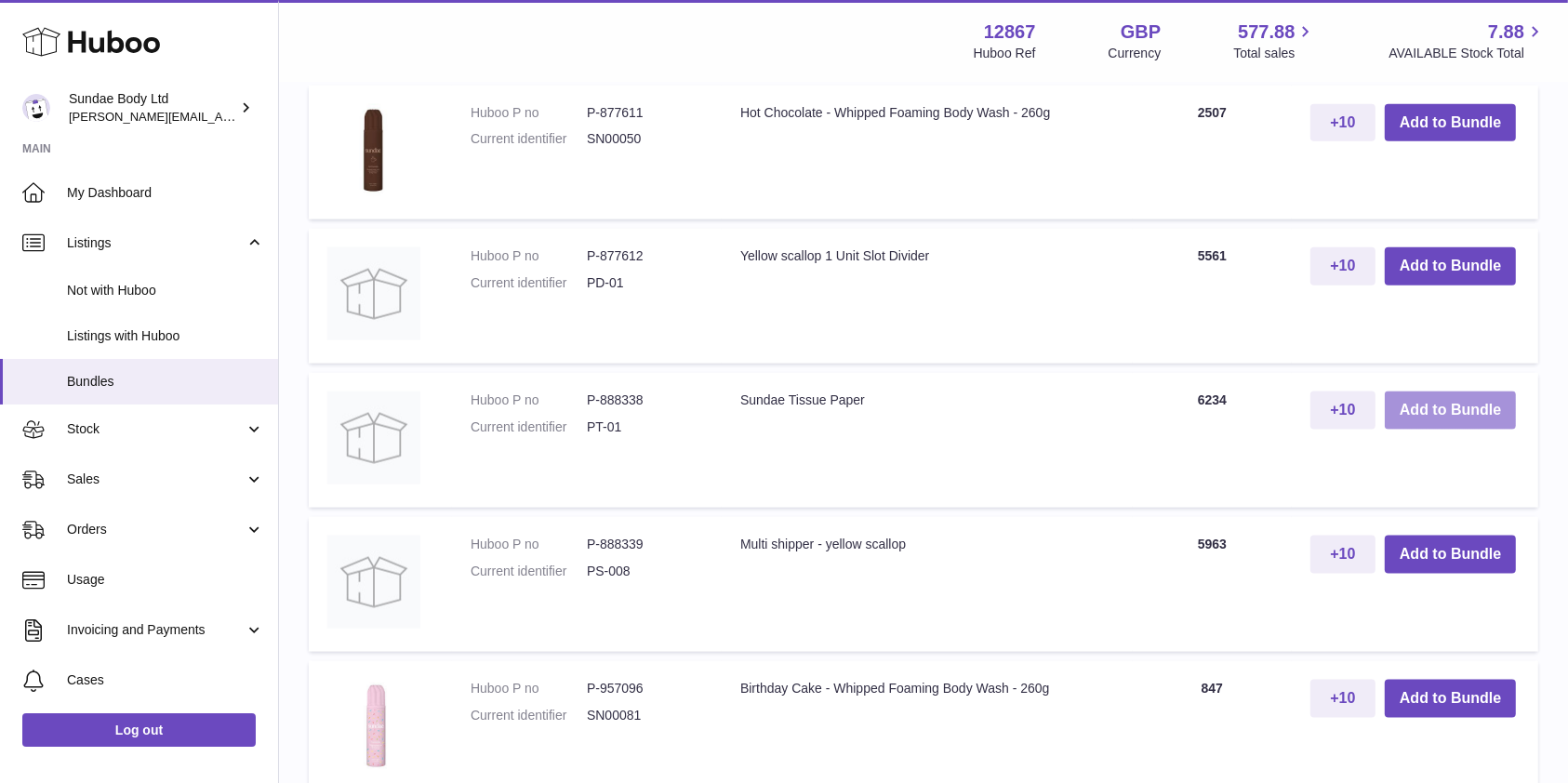
click at [1456, 413] on button "Add to Bundle" at bounding box center [1450, 410] width 131 height 38
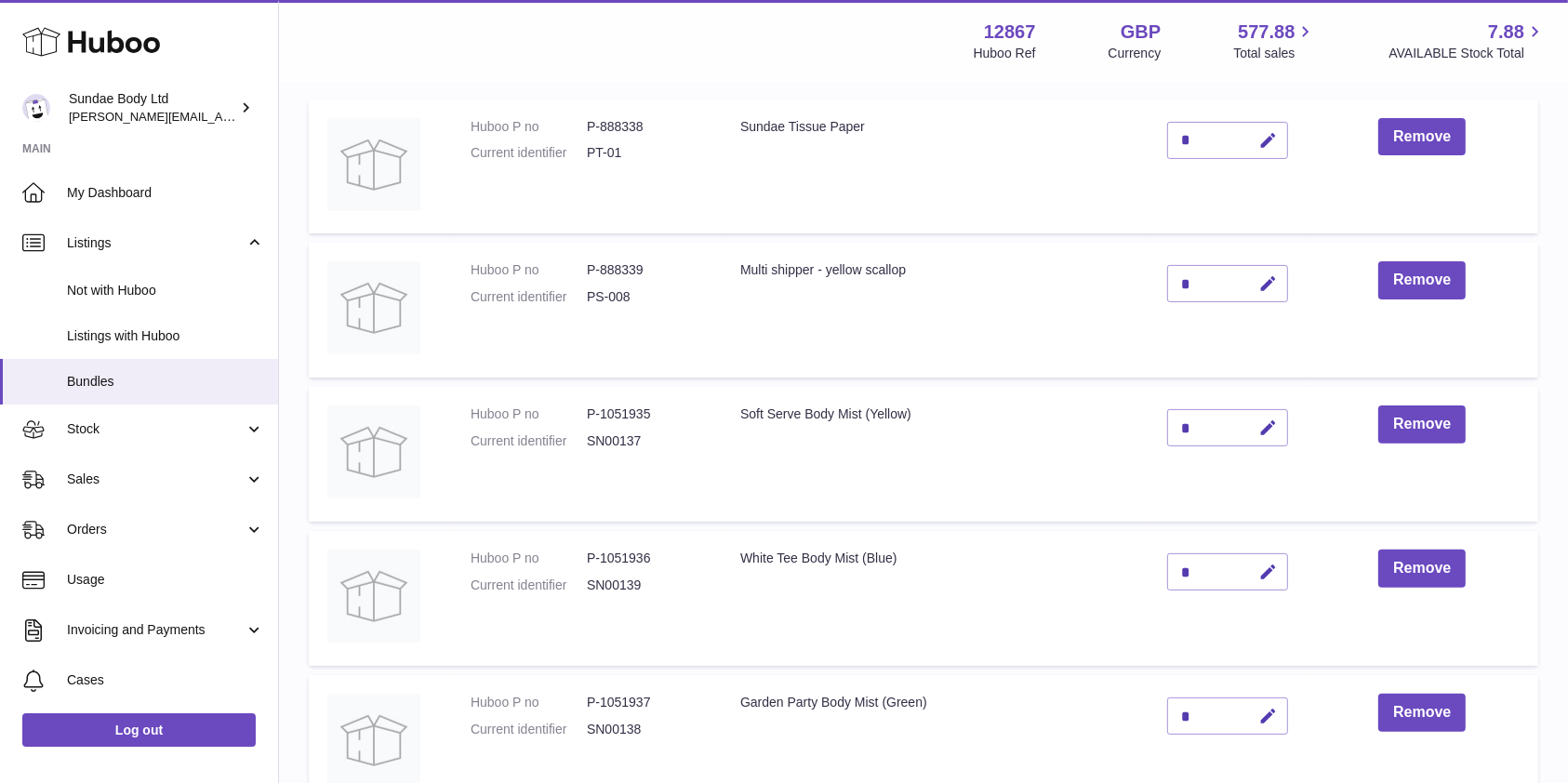
scroll to position [495, 0]
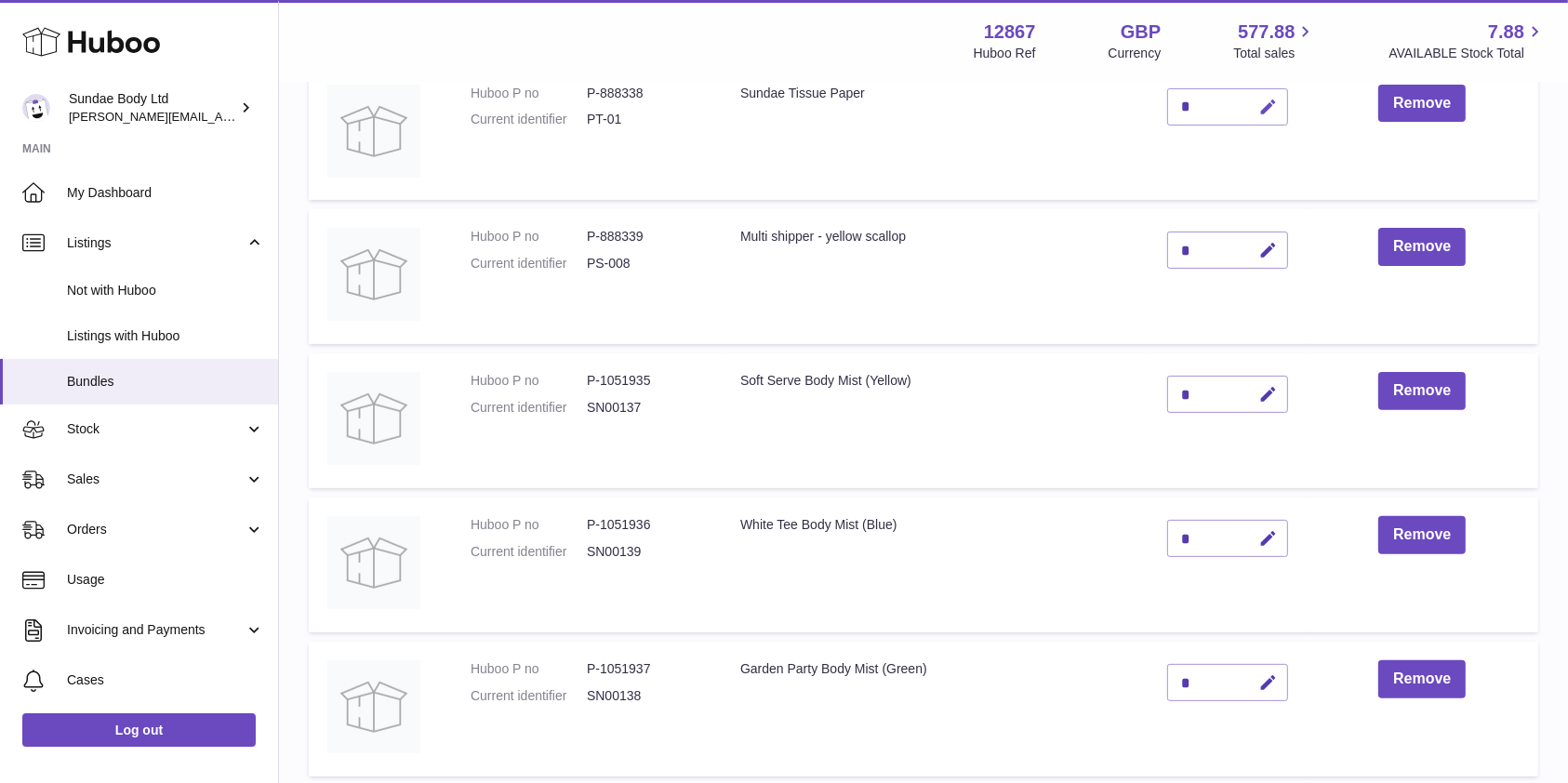
click at [1273, 91] on button "button" at bounding box center [1266, 107] width 44 height 38
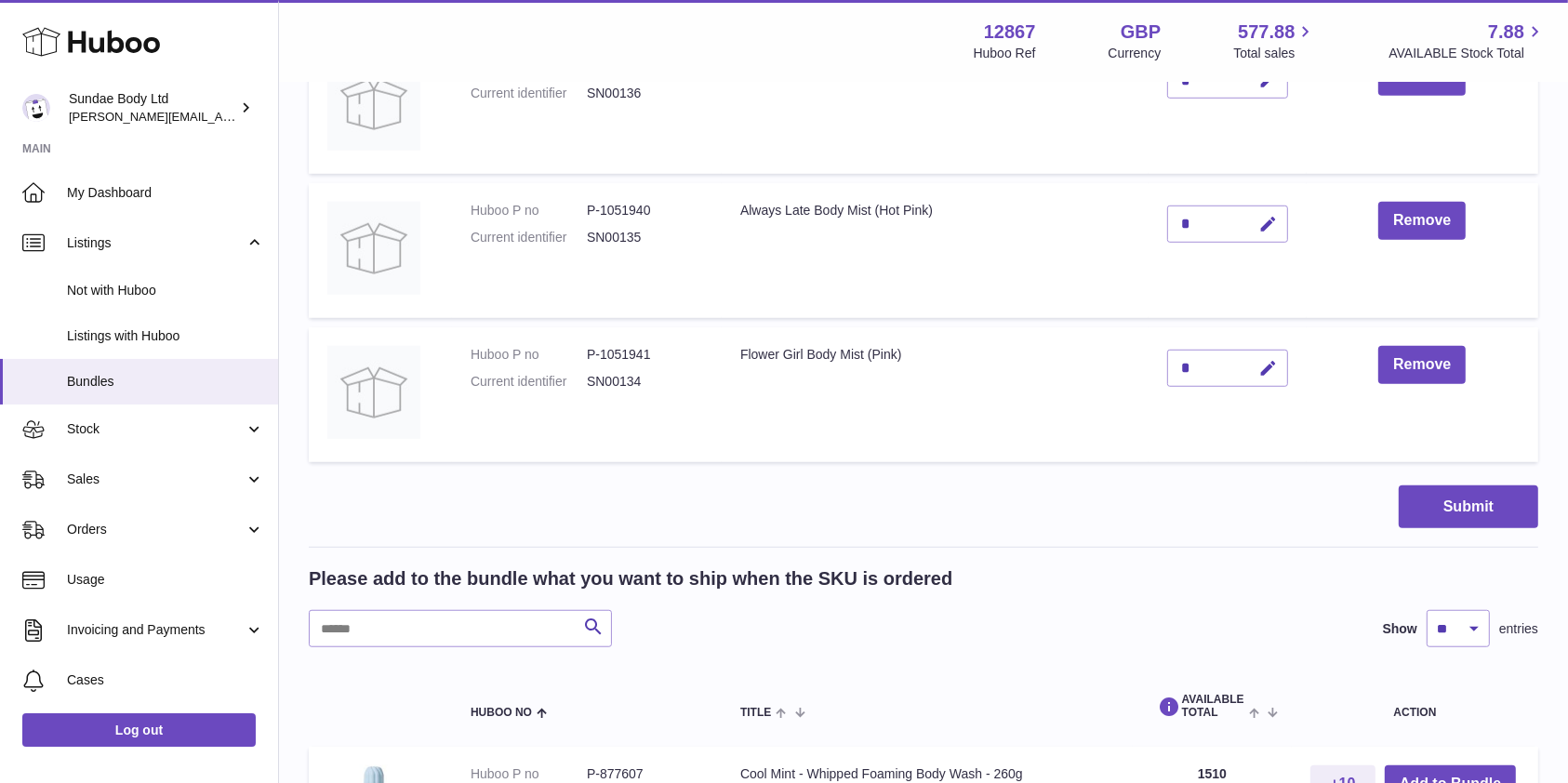
scroll to position [1363, 0]
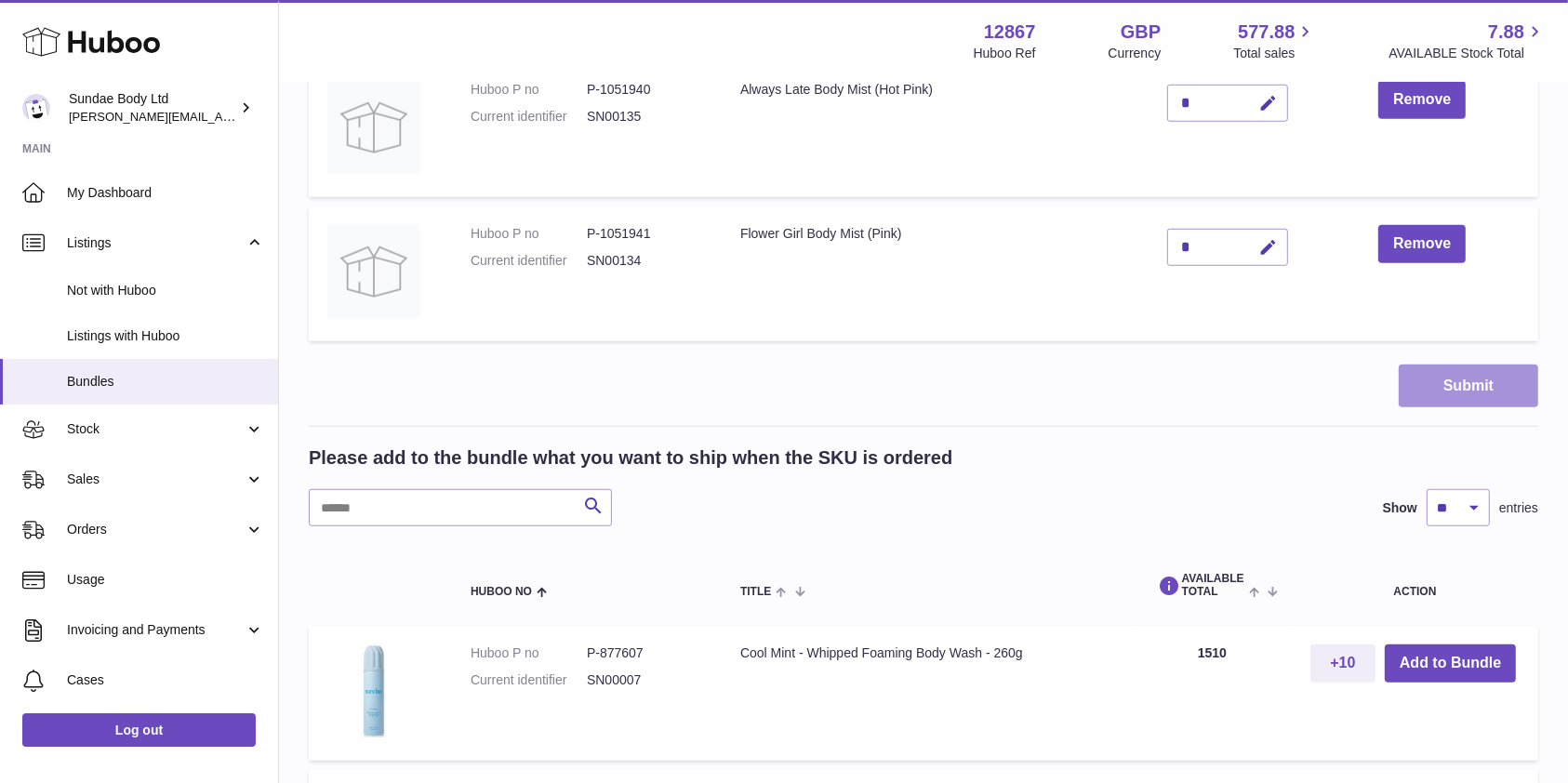
type input "*"
click at [1466, 379] on button "Submit" at bounding box center [1467, 387] width 140 height 44
